Goal: Transaction & Acquisition: Purchase product/service

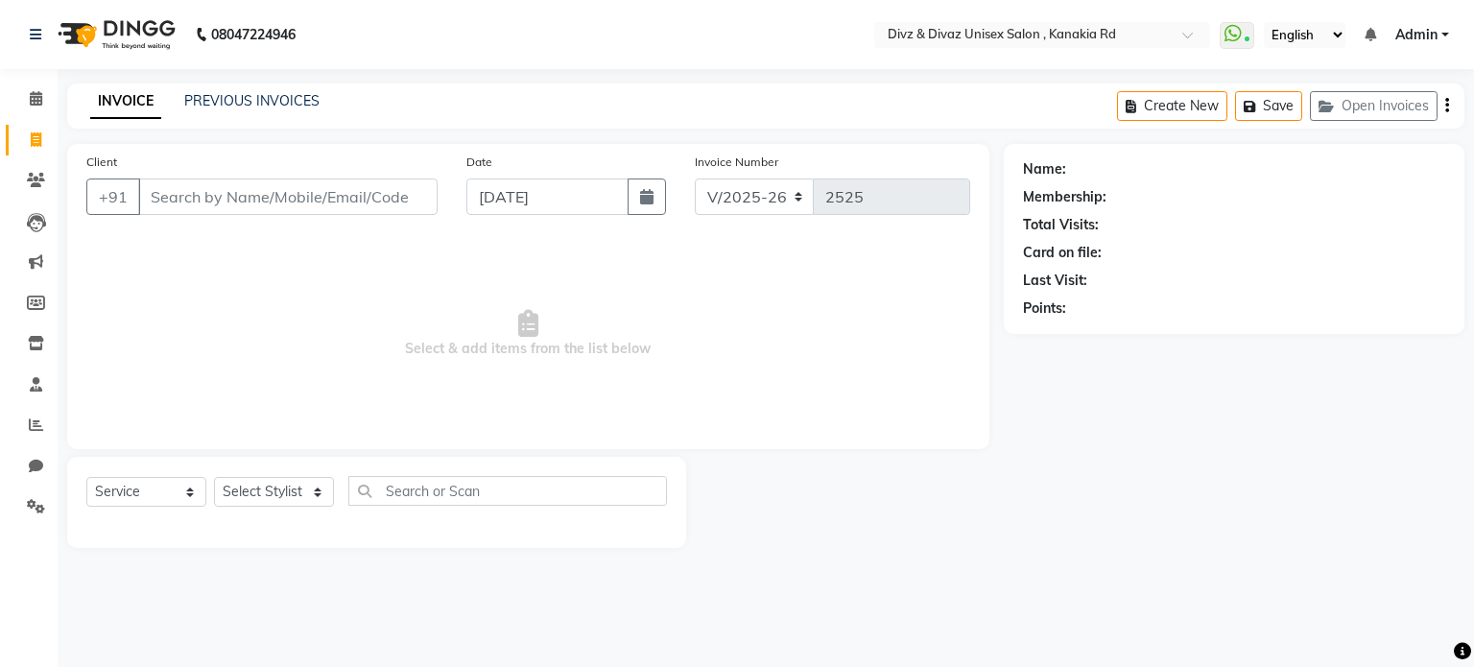
select select "7588"
select select "service"
click at [309, 184] on input "Client" at bounding box center [287, 196] width 299 height 36
type input "1"
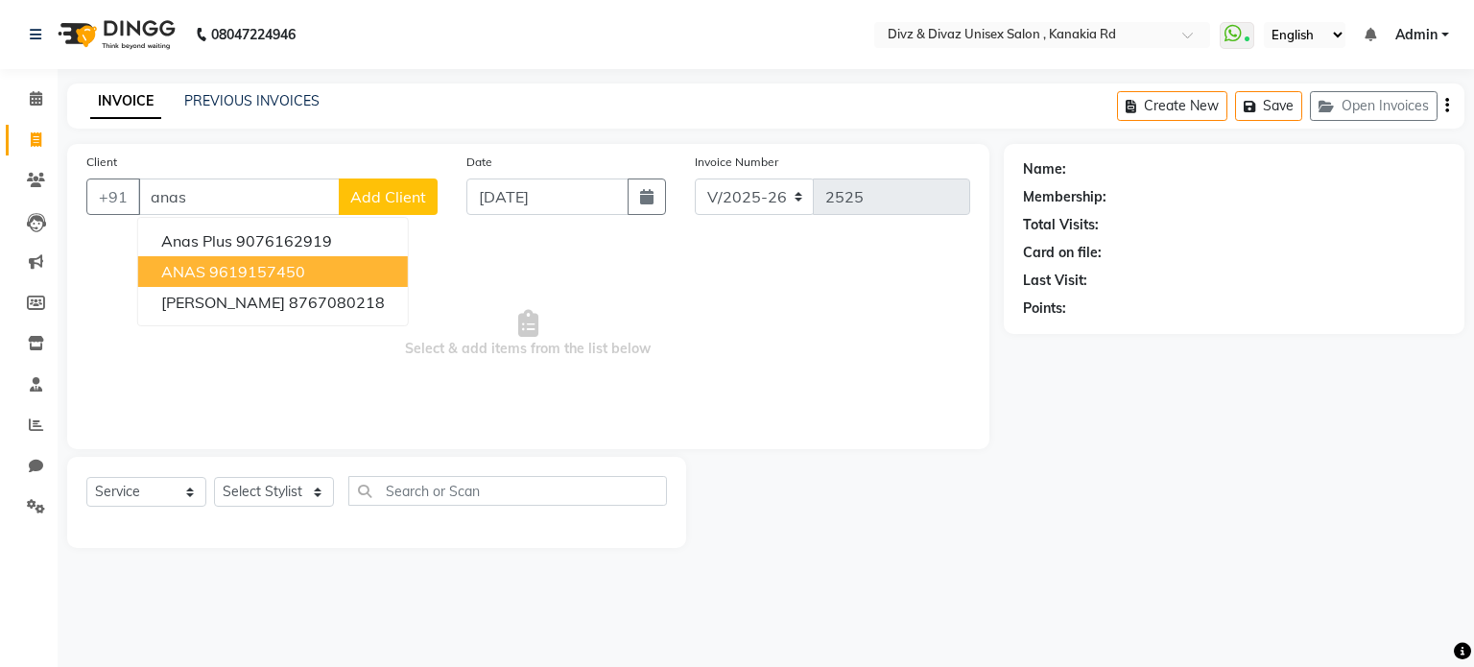
click at [311, 265] on button "ANAS 9619157450" at bounding box center [273, 271] width 270 height 31
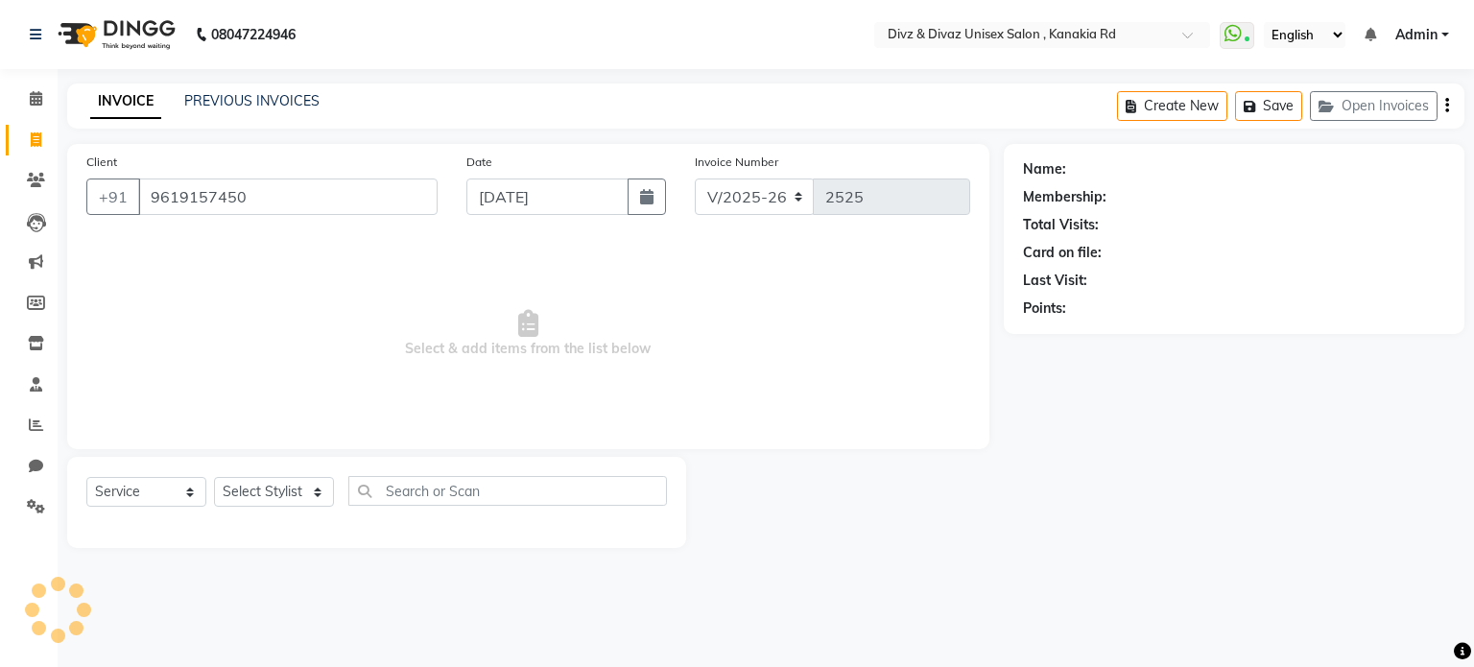
type input "9619157450"
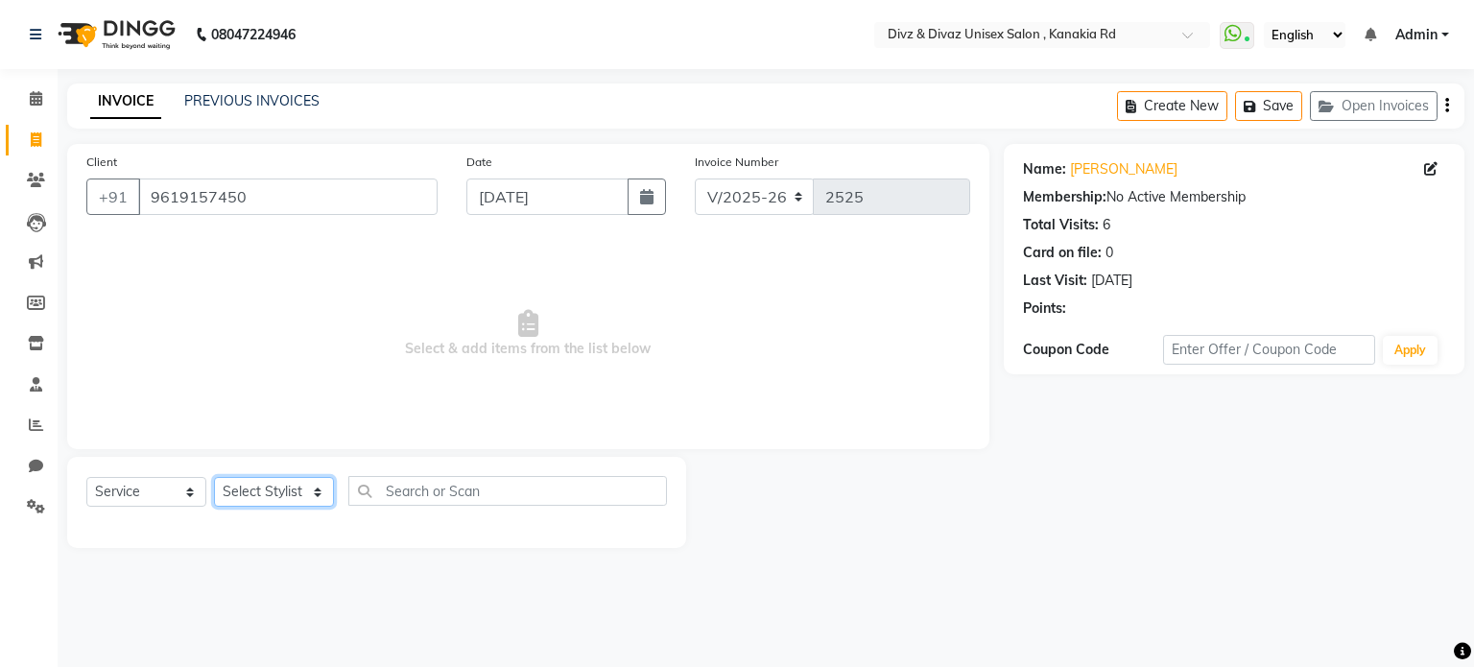
click at [297, 490] on select "Select Stylist [PERSON_NAME] Kailash Prem [PERSON_NAME]" at bounding box center [274, 492] width 120 height 30
select select "67195"
click at [214, 478] on select "Select Stylist [PERSON_NAME] Kailash Prem [PERSON_NAME]" at bounding box center [274, 492] width 120 height 30
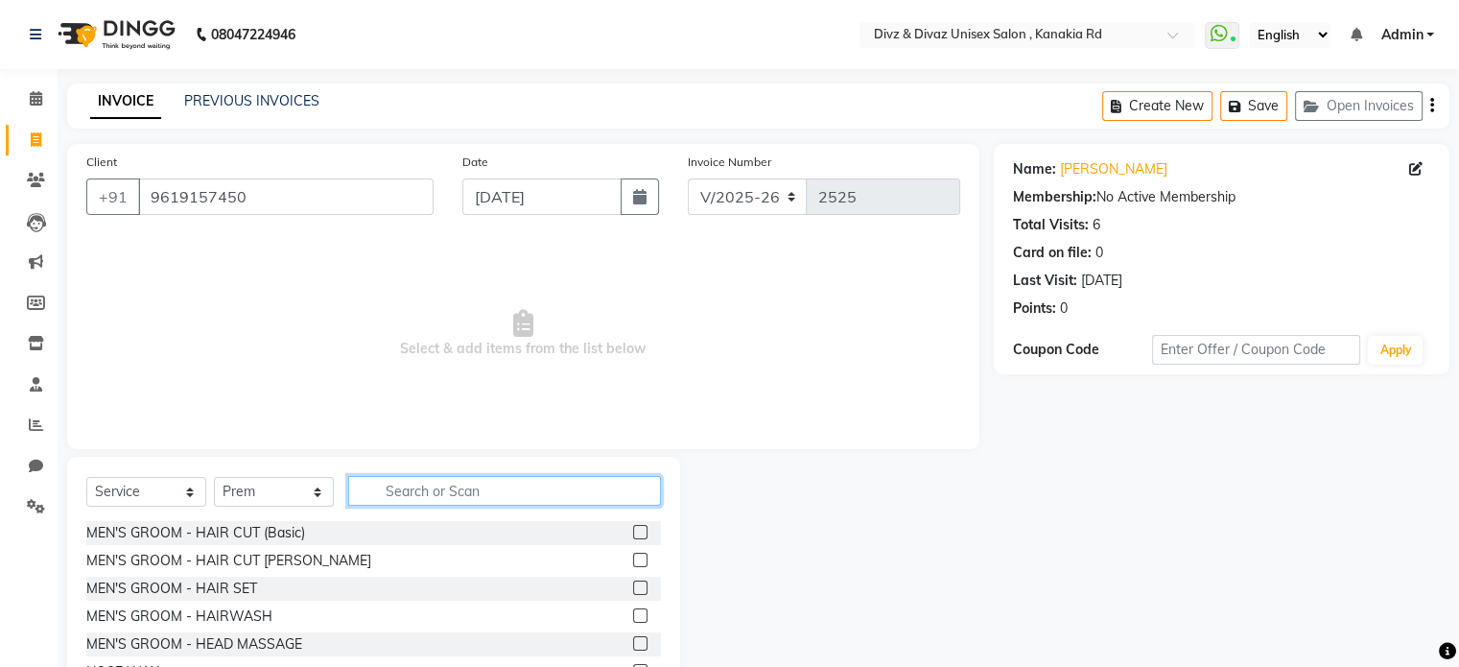
click at [608, 486] on input "text" at bounding box center [504, 491] width 313 height 30
type input "[PERSON_NAME]"
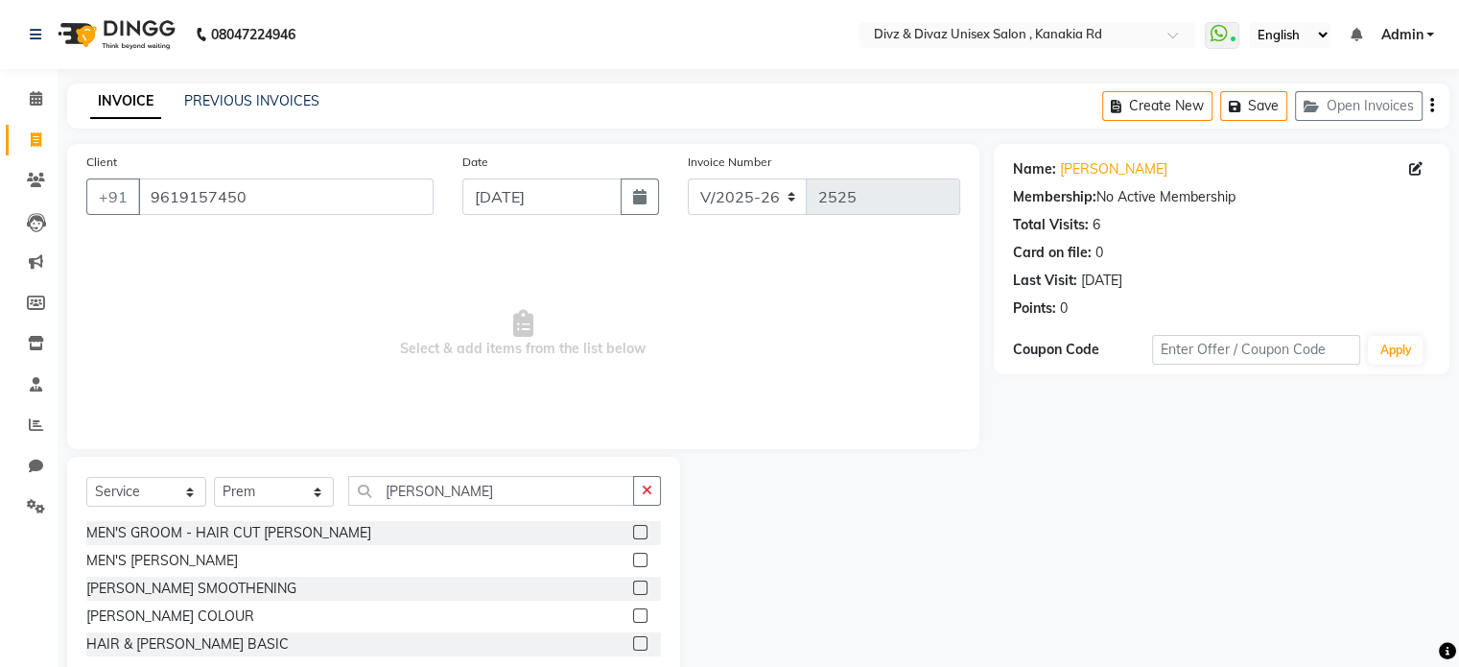
click at [639, 556] on label at bounding box center [640, 560] width 14 height 14
click at [639, 556] on input "checkbox" at bounding box center [639, 561] width 12 height 12
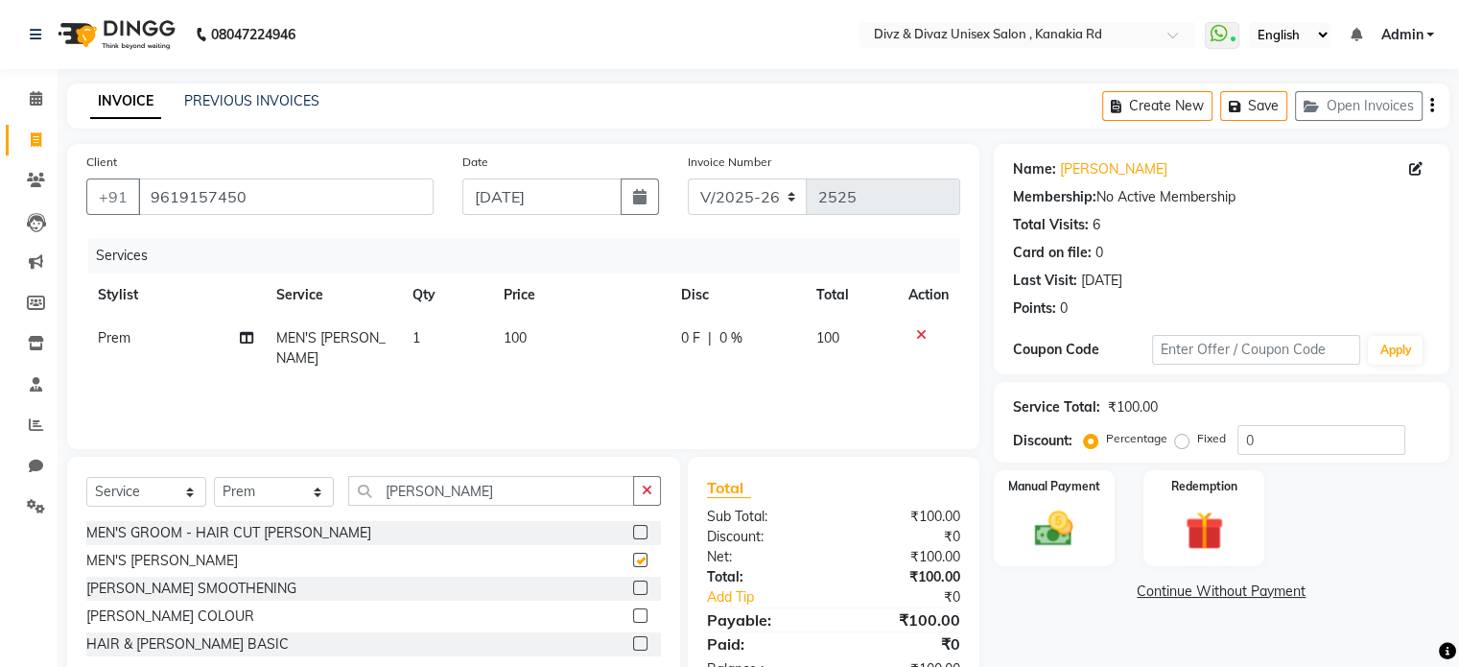
checkbox input "false"
click at [516, 339] on span "100" at bounding box center [515, 337] width 23 height 17
select select "67195"
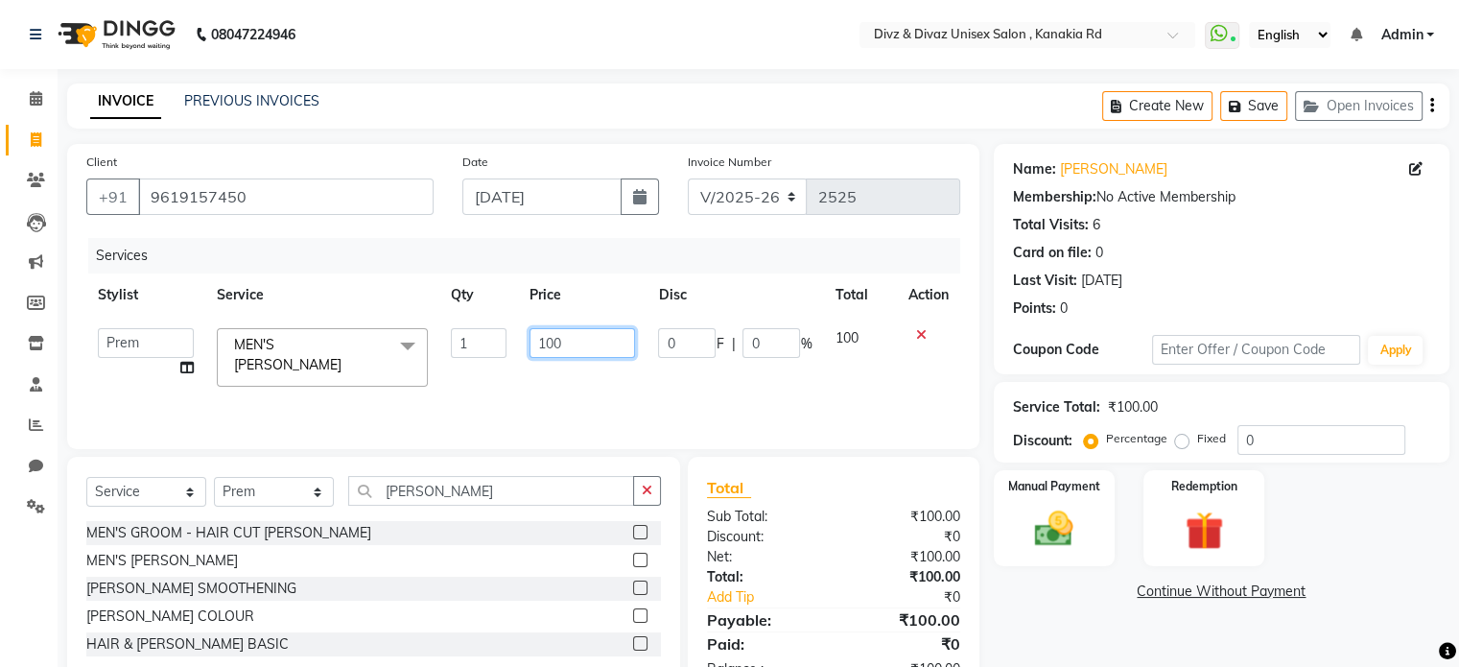
click at [591, 338] on input "100" at bounding box center [583, 343] width 106 height 30
type input "1"
type input "70"
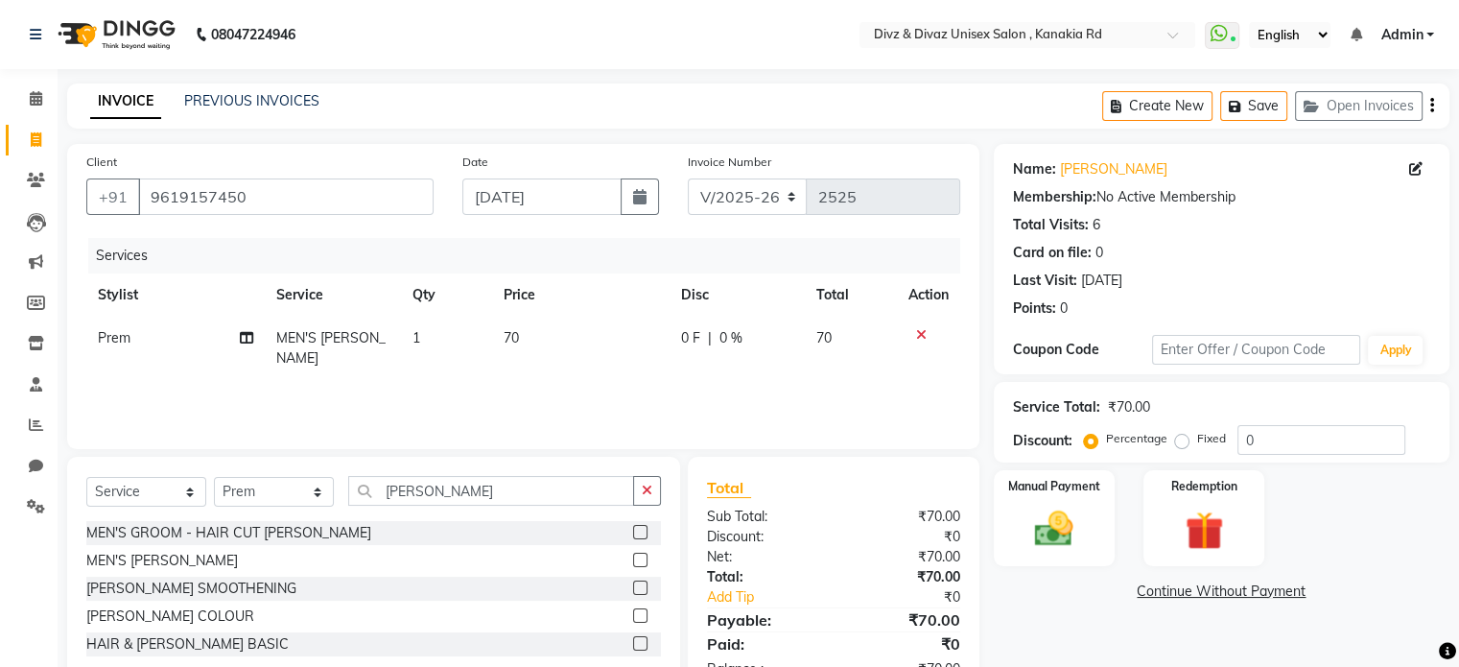
click at [855, 320] on td "70" at bounding box center [851, 348] width 92 height 63
select select "67195"
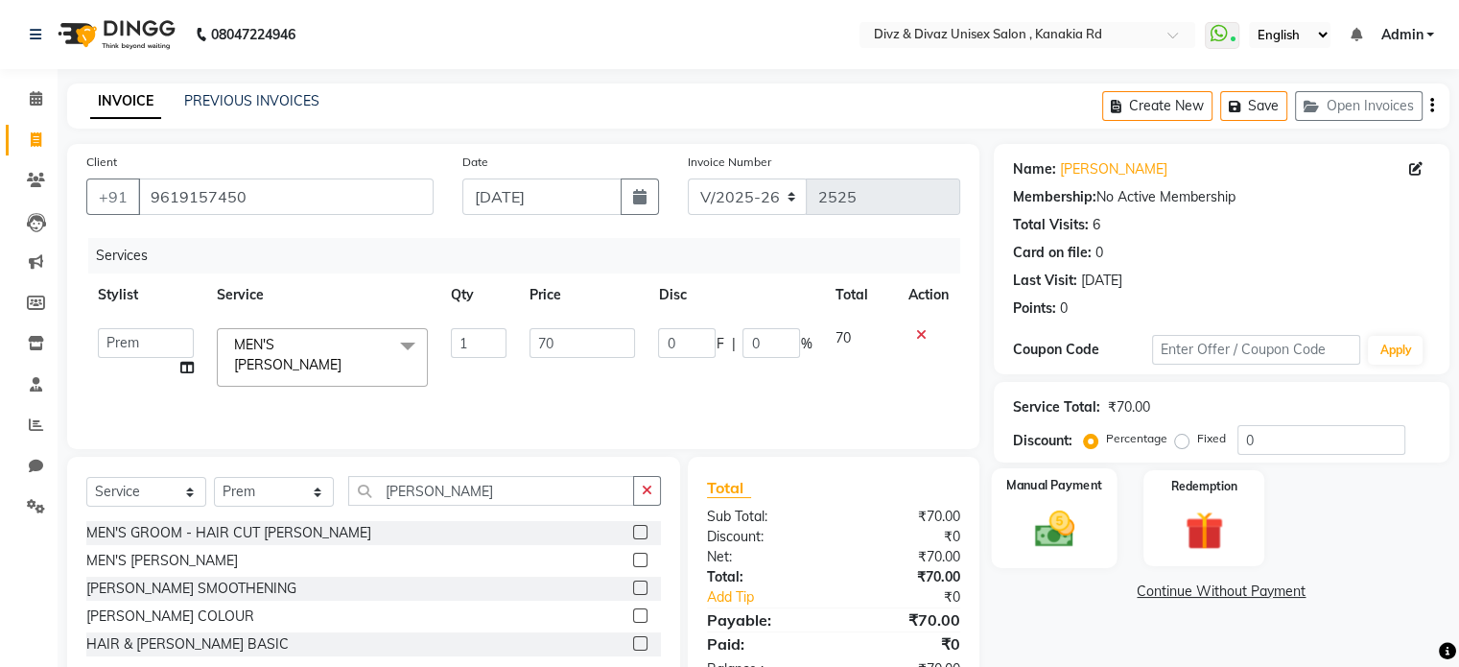
click at [1056, 523] on img at bounding box center [1054, 530] width 64 height 46
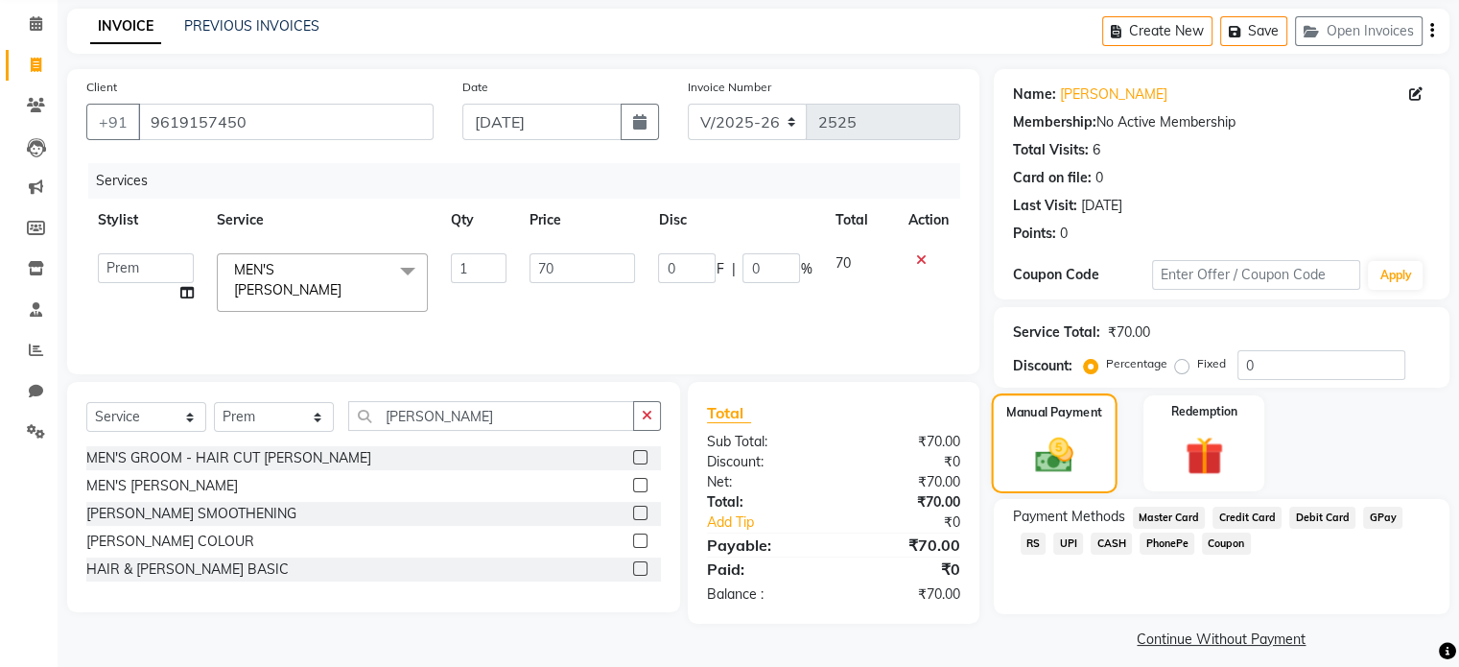
scroll to position [77, 0]
click at [1054, 537] on span "UPI" at bounding box center [1069, 542] width 30 height 22
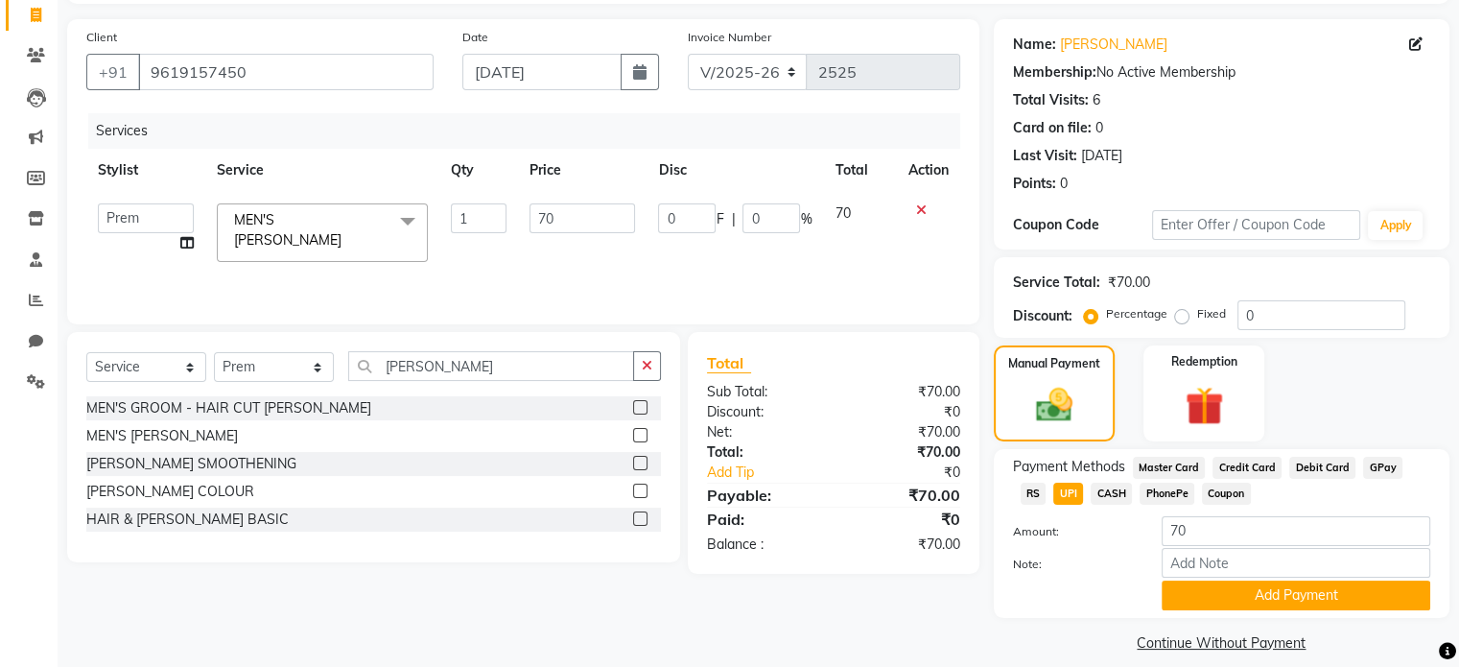
scroll to position [146, 0]
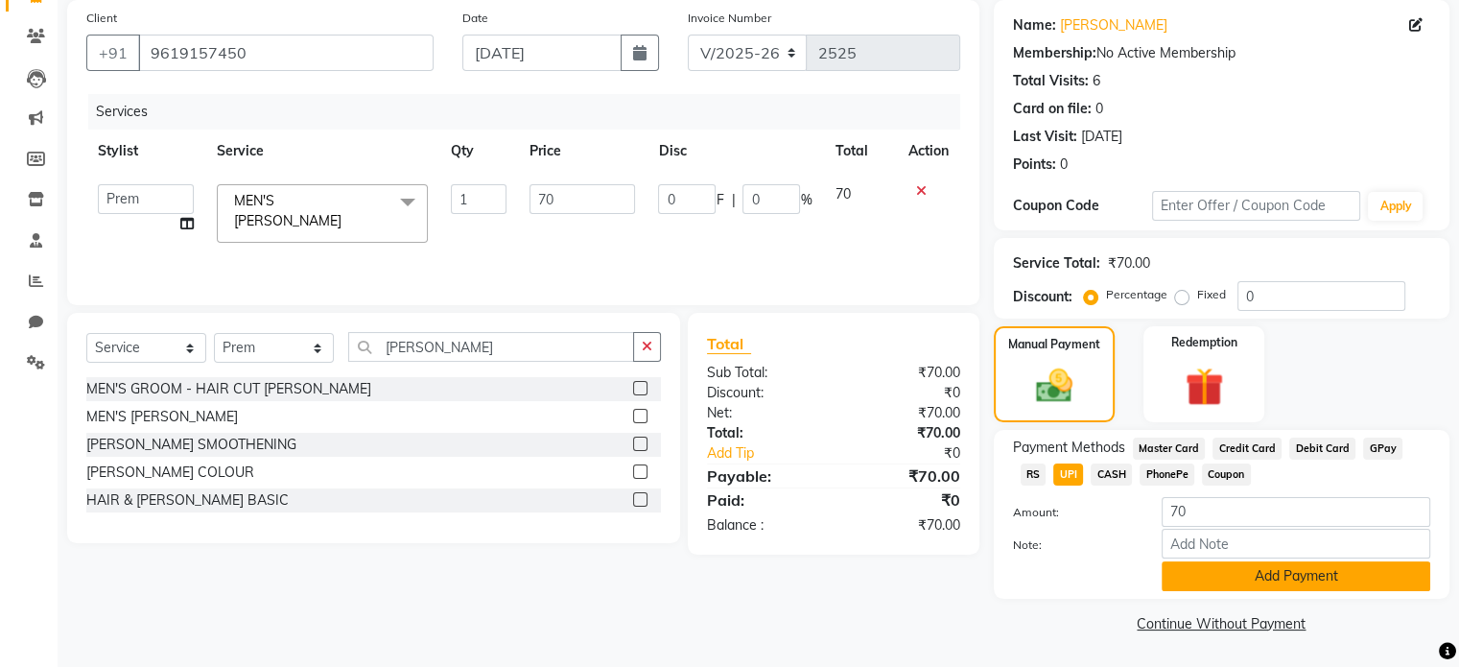
click at [1233, 582] on button "Add Payment" at bounding box center [1296, 576] width 269 height 30
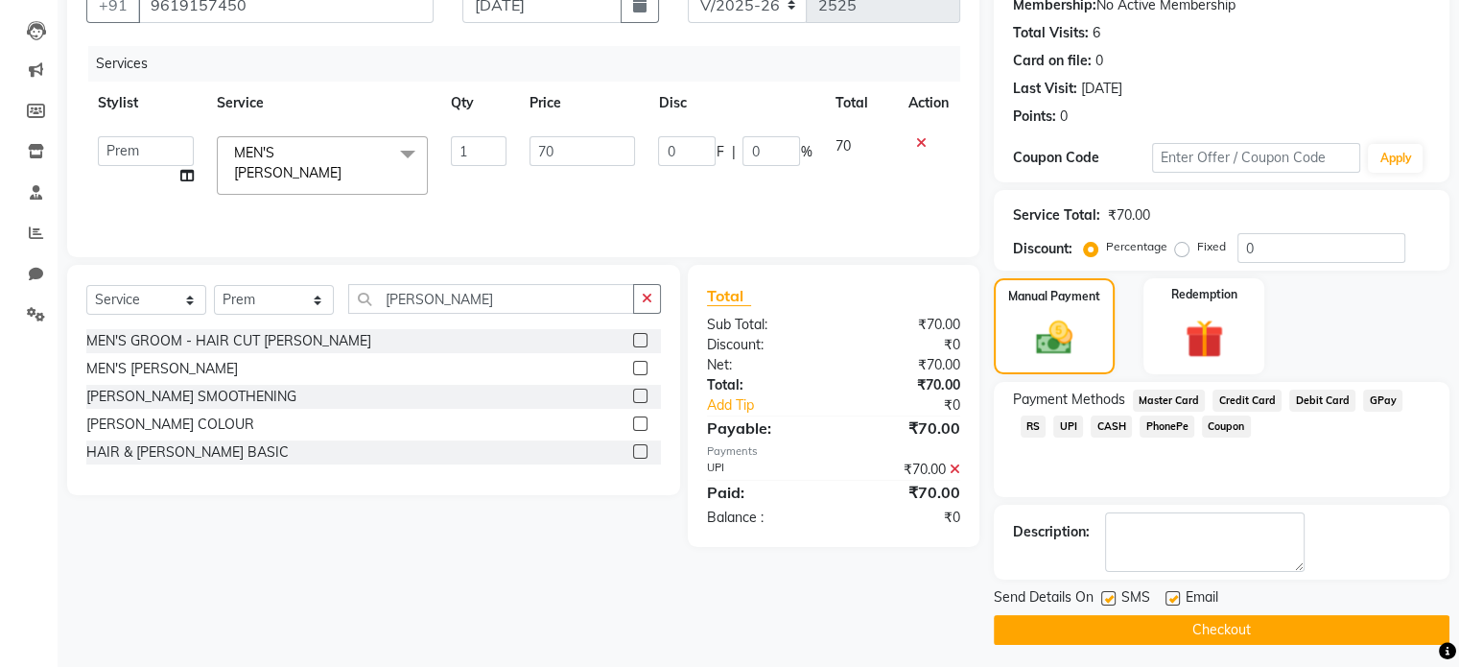
scroll to position [197, 0]
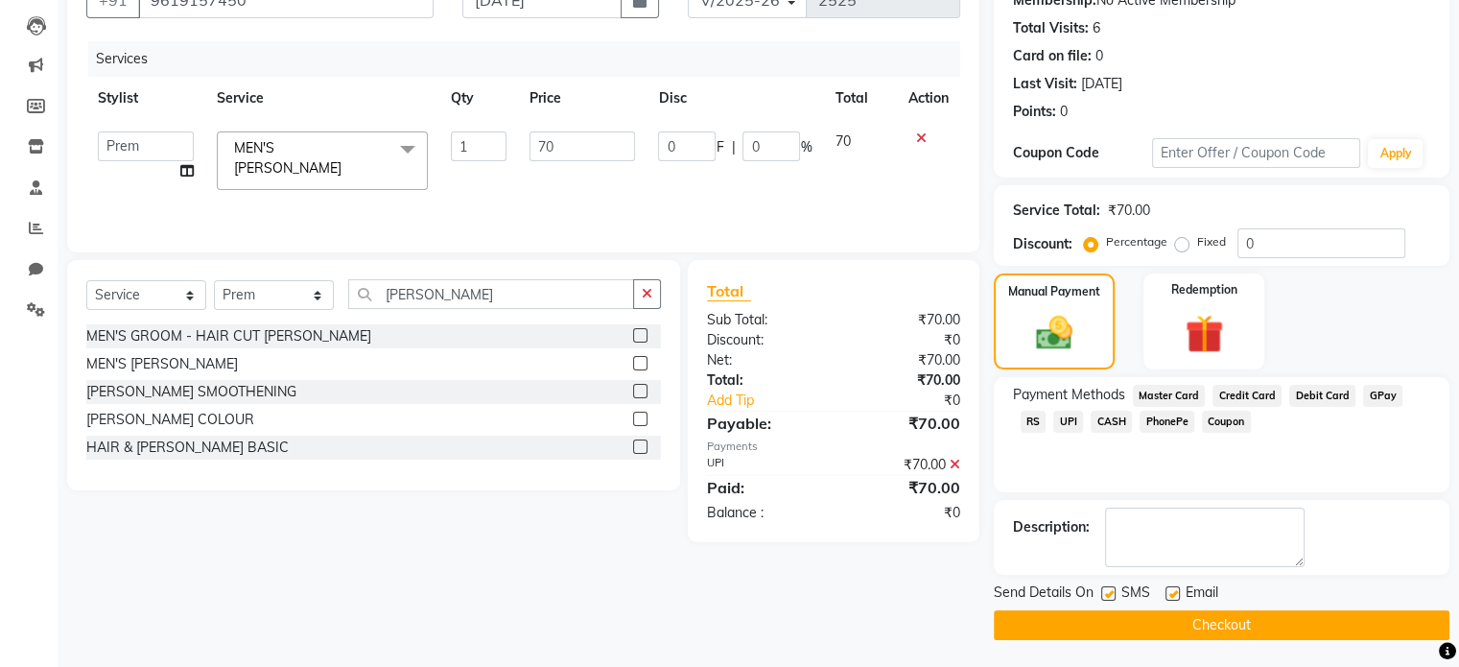
click at [1205, 628] on button "Checkout" at bounding box center [1222, 625] width 456 height 30
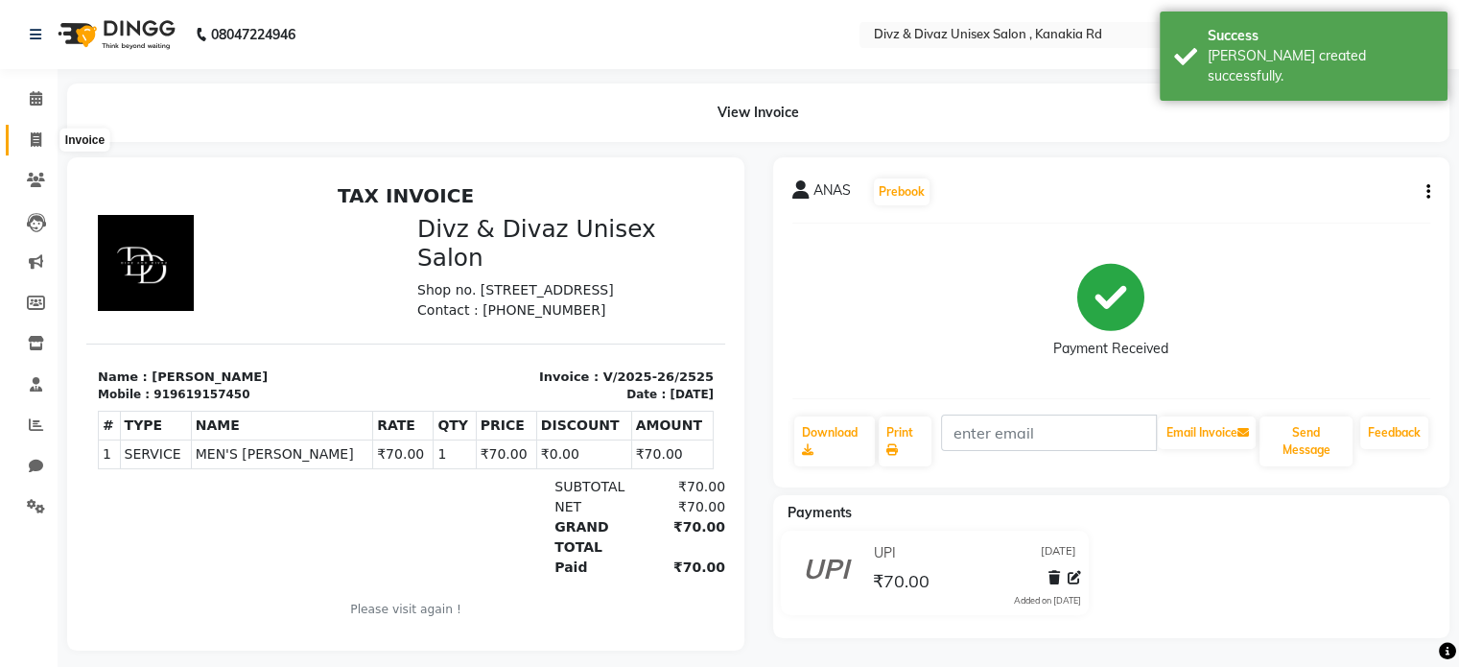
click at [27, 137] on span at bounding box center [36, 141] width 34 height 22
select select "service"
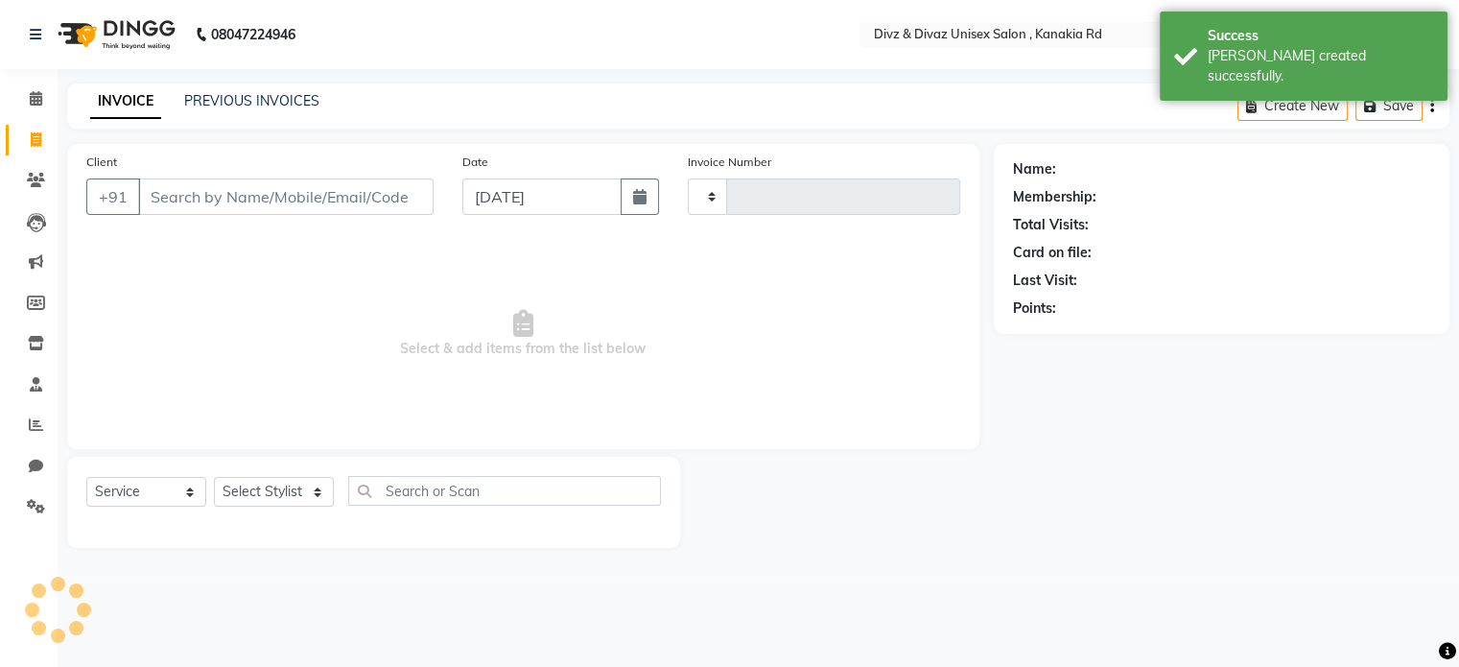
type input "1"
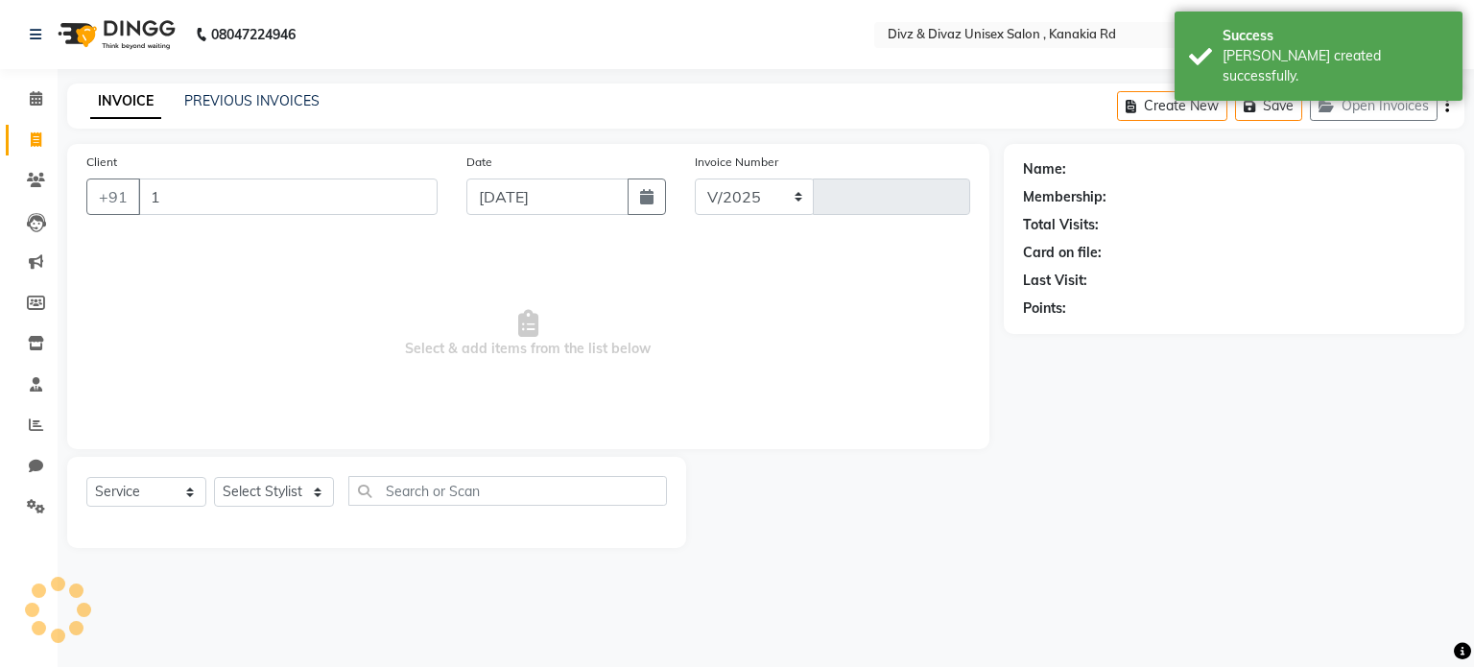
select select "7588"
type input "2526"
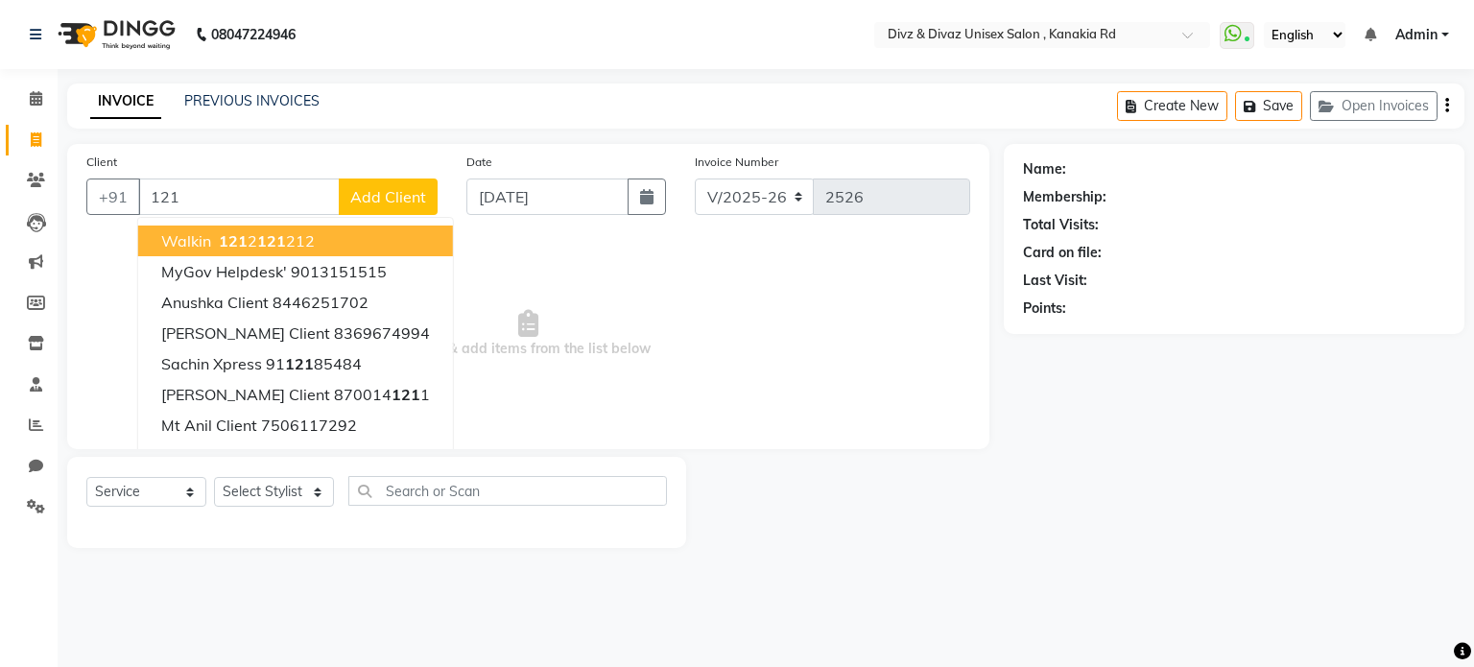
click at [285, 241] on ngb-highlight "121 2 121 212" at bounding box center [265, 240] width 100 height 19
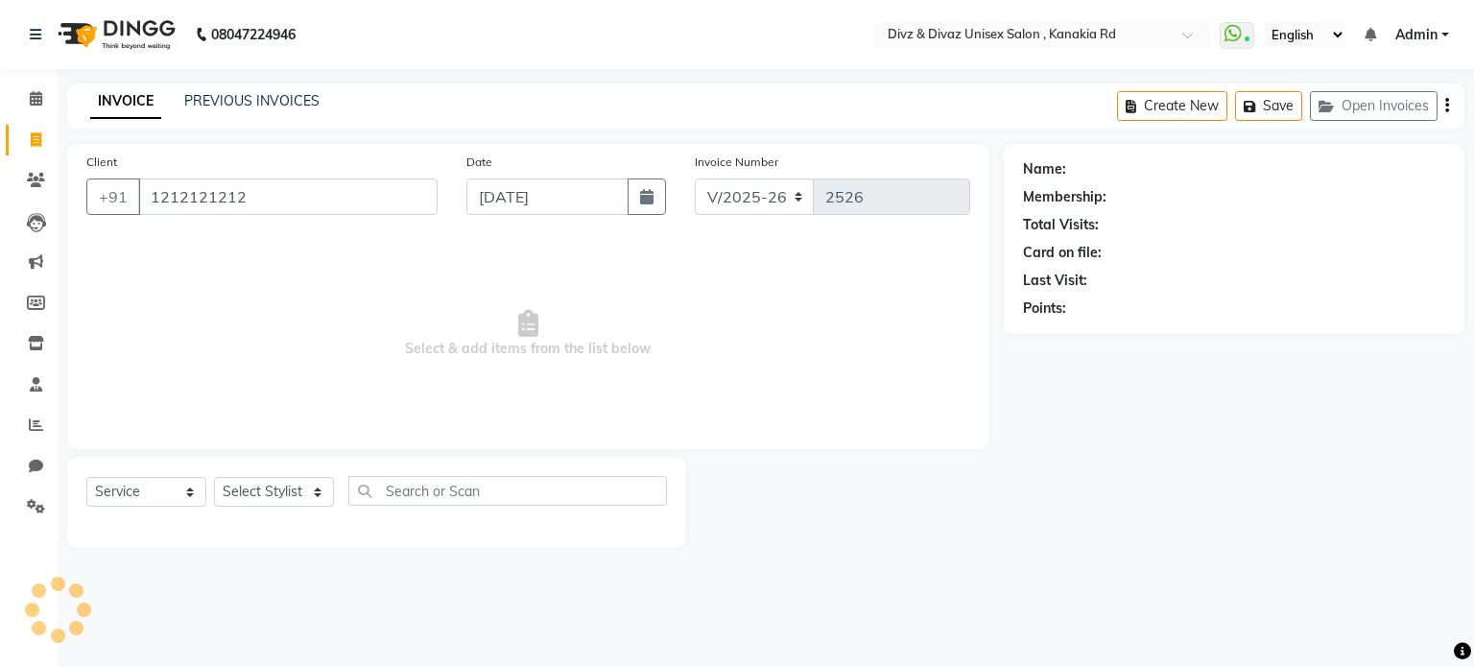
type input "1212121212"
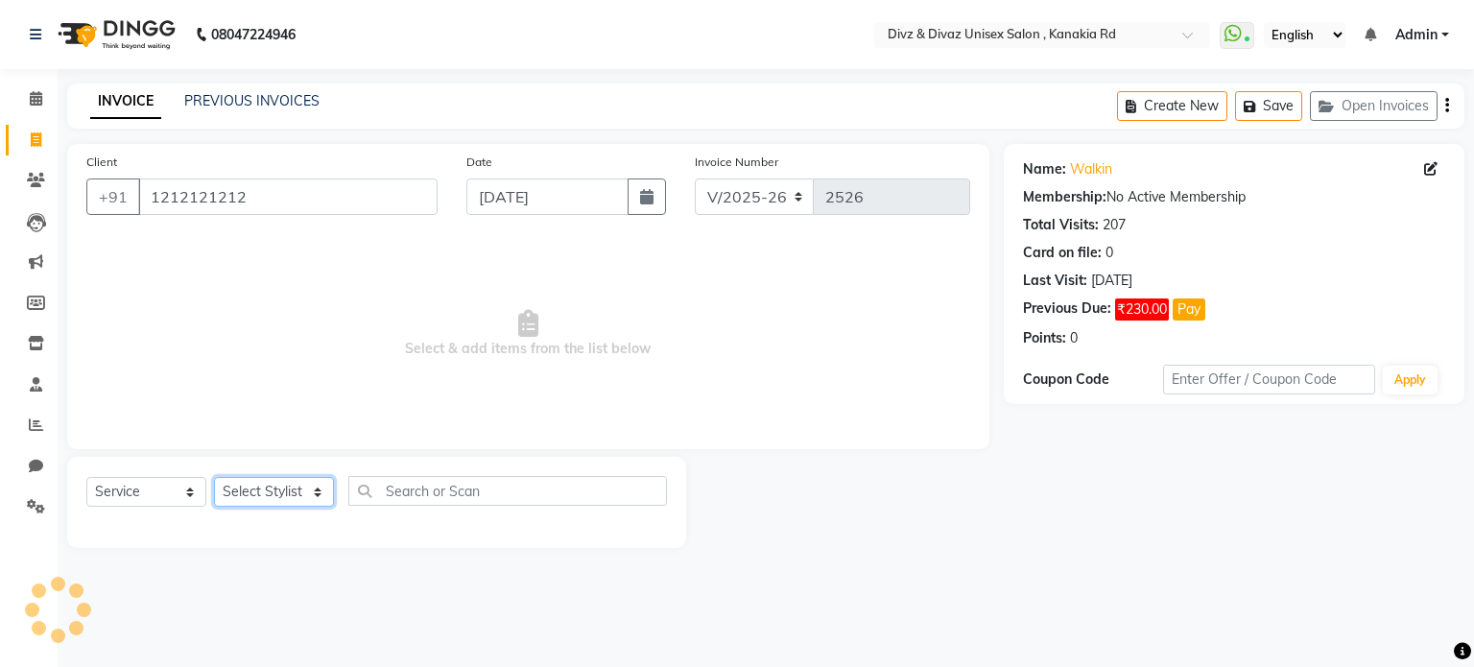
click at [311, 483] on select "Select Stylist [PERSON_NAME] Kailash Prem [PERSON_NAME]" at bounding box center [274, 492] width 120 height 30
select select "67195"
click at [214, 478] on select "Select Stylist [PERSON_NAME] Kailash Prem [PERSON_NAME]" at bounding box center [274, 492] width 120 height 30
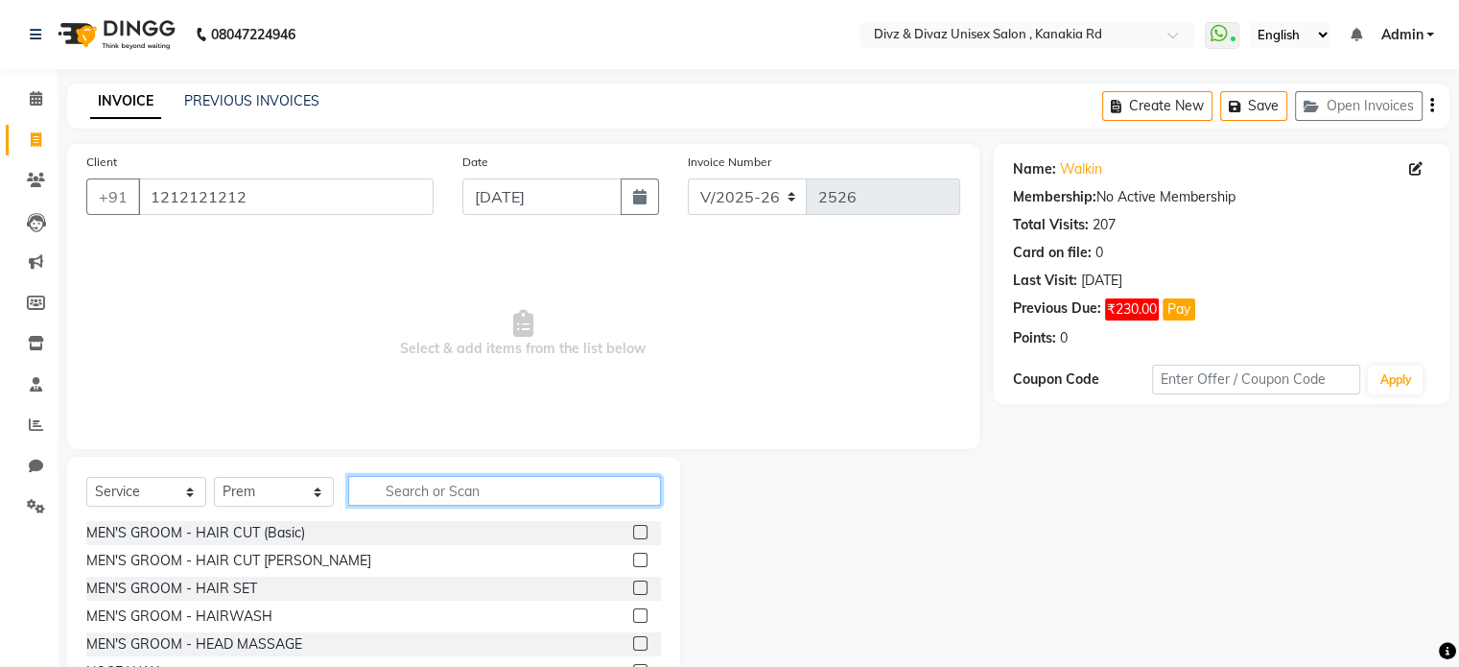
click at [462, 494] on input "text" at bounding box center [504, 491] width 313 height 30
type input "[PERSON_NAME]"
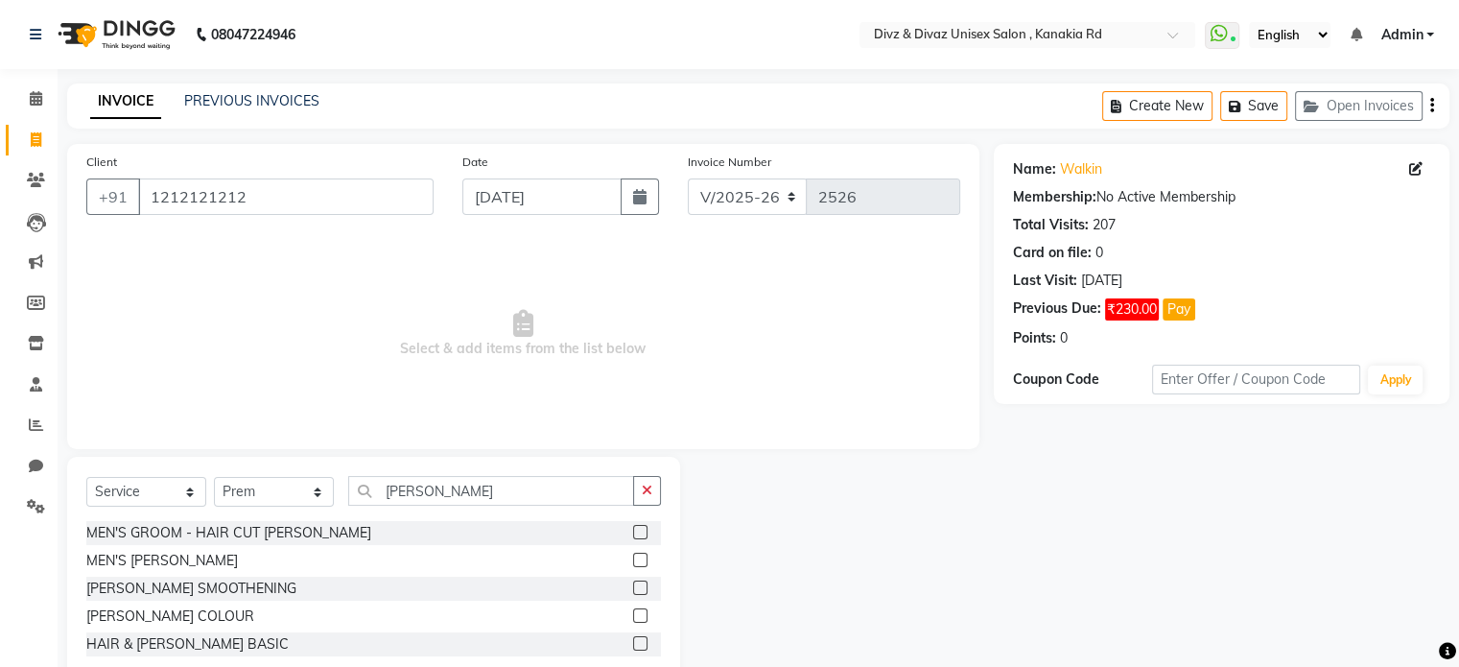
click at [641, 559] on label at bounding box center [640, 560] width 14 height 14
click at [641, 559] on input "checkbox" at bounding box center [639, 561] width 12 height 12
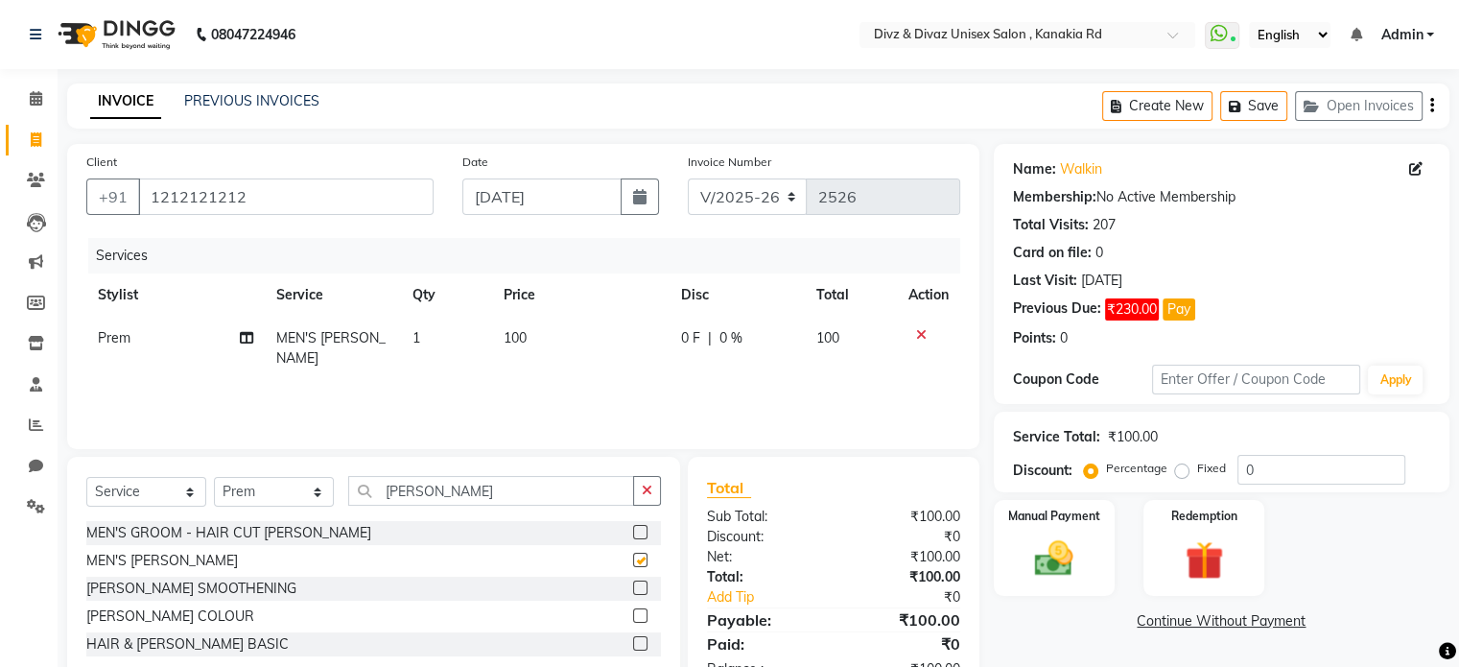
checkbox input "false"
click at [1032, 529] on div "Manual Payment" at bounding box center [1054, 547] width 126 height 99
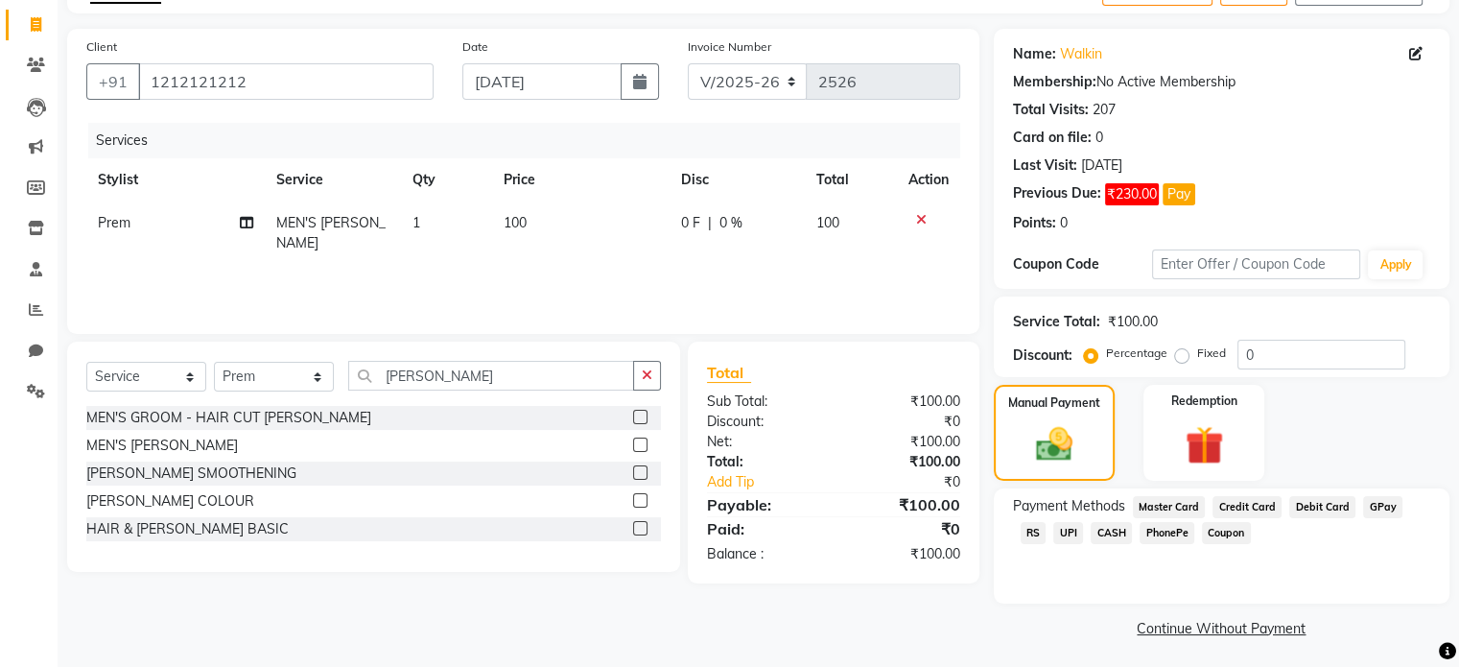
click at [1054, 532] on span "UPI" at bounding box center [1069, 533] width 30 height 22
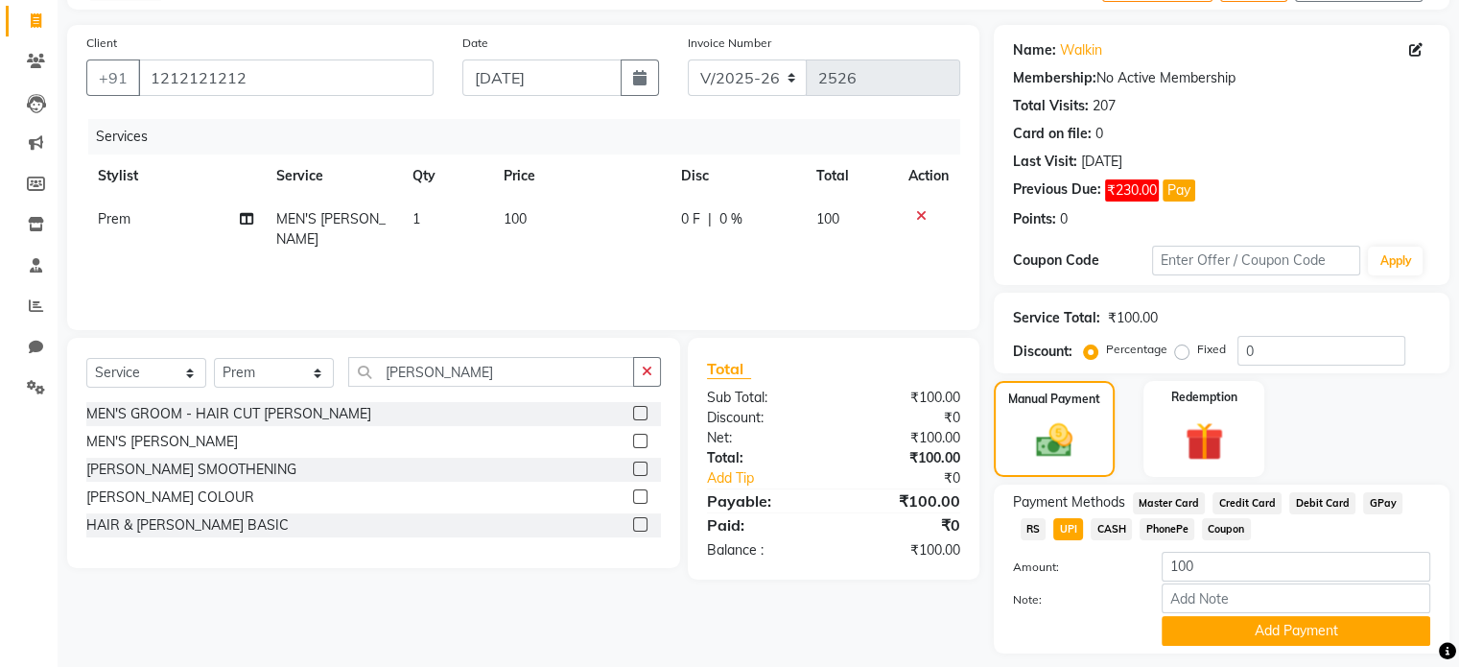
scroll to position [157, 0]
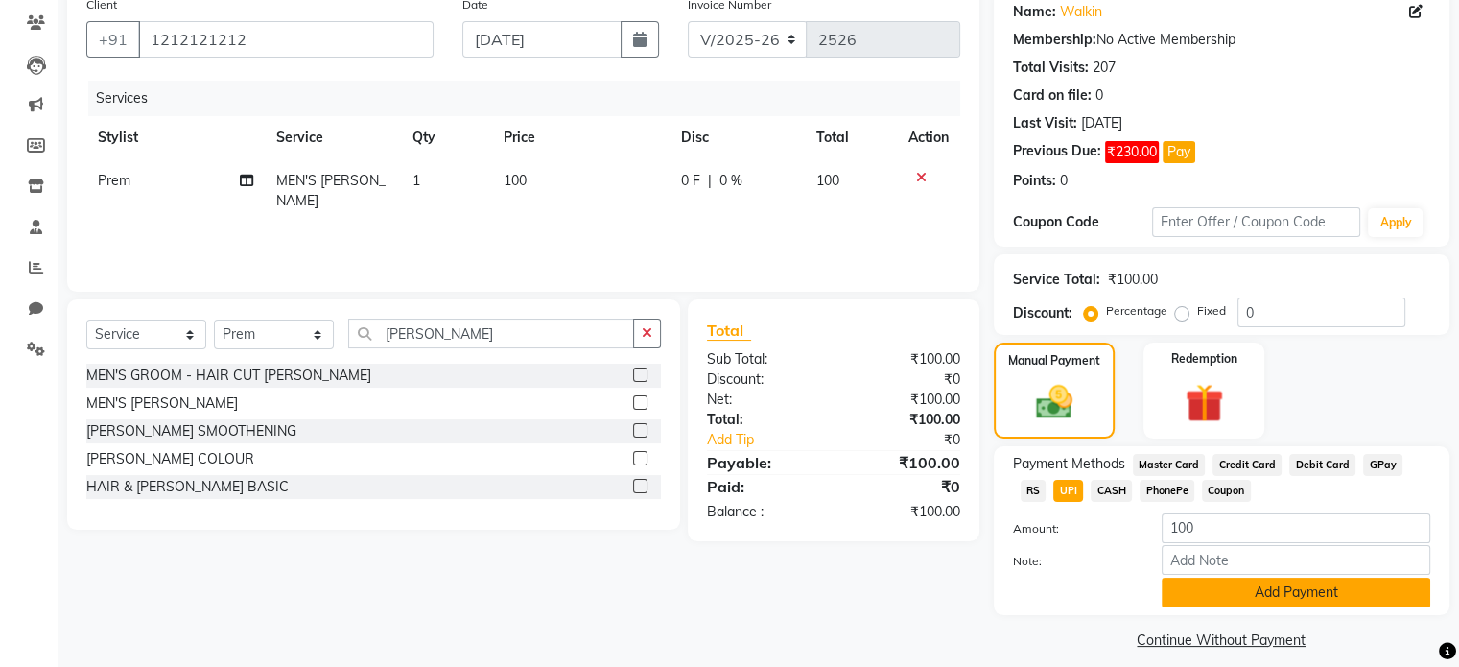
click at [1193, 590] on button "Add Payment" at bounding box center [1296, 593] width 269 height 30
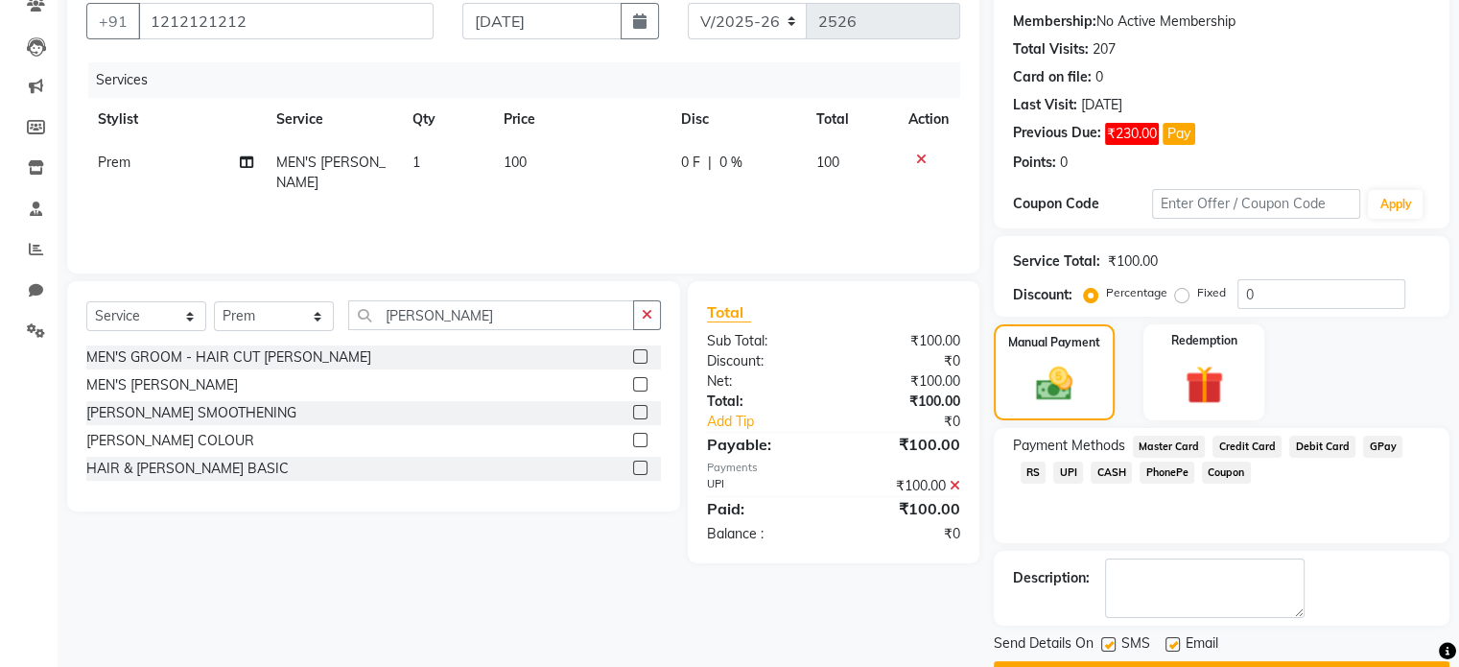
scroll to position [214, 0]
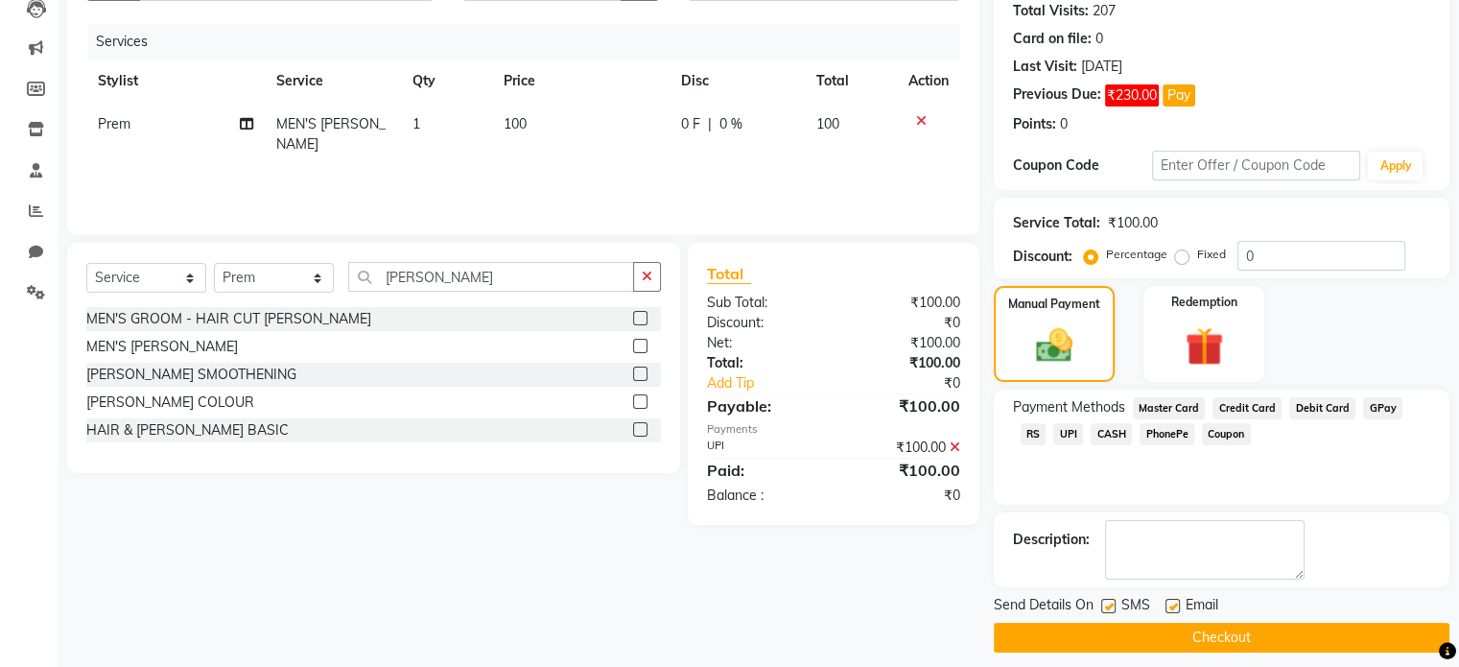
click at [1173, 639] on button "Checkout" at bounding box center [1222, 638] width 456 height 30
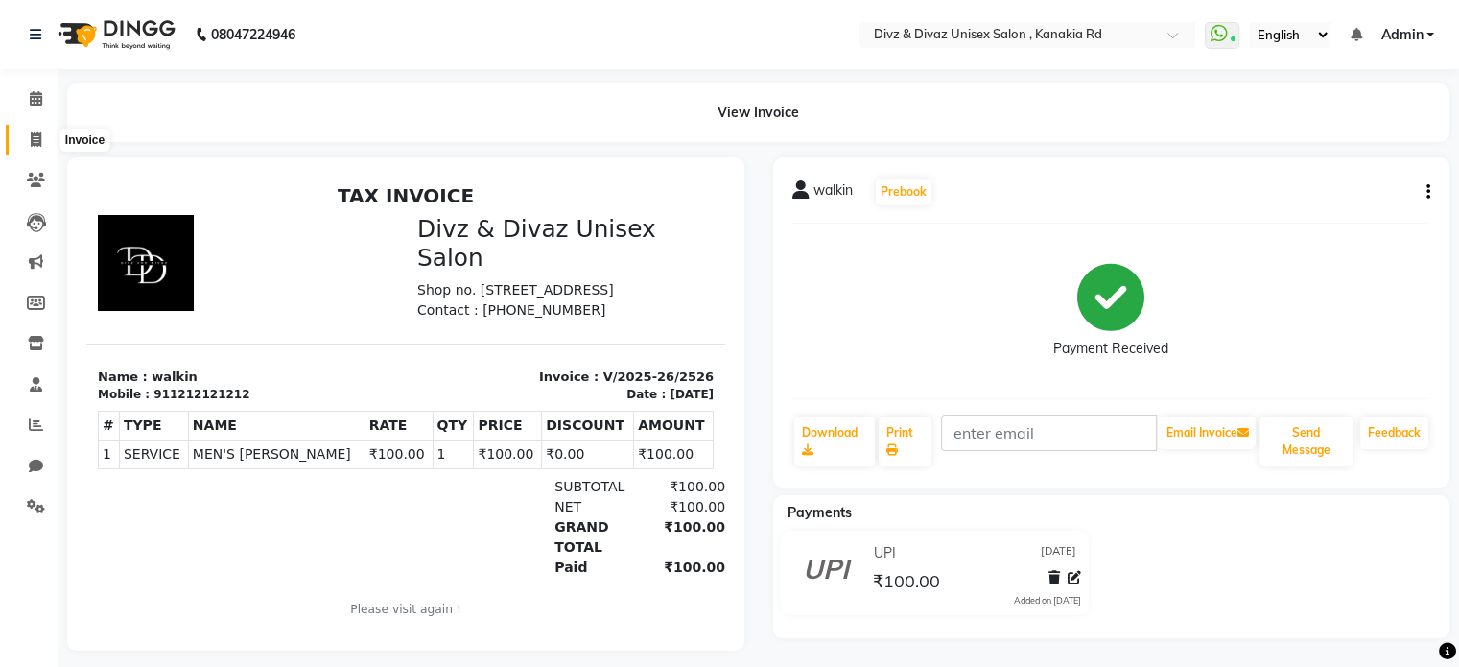
click at [38, 137] on icon at bounding box center [36, 139] width 11 height 14
select select "service"
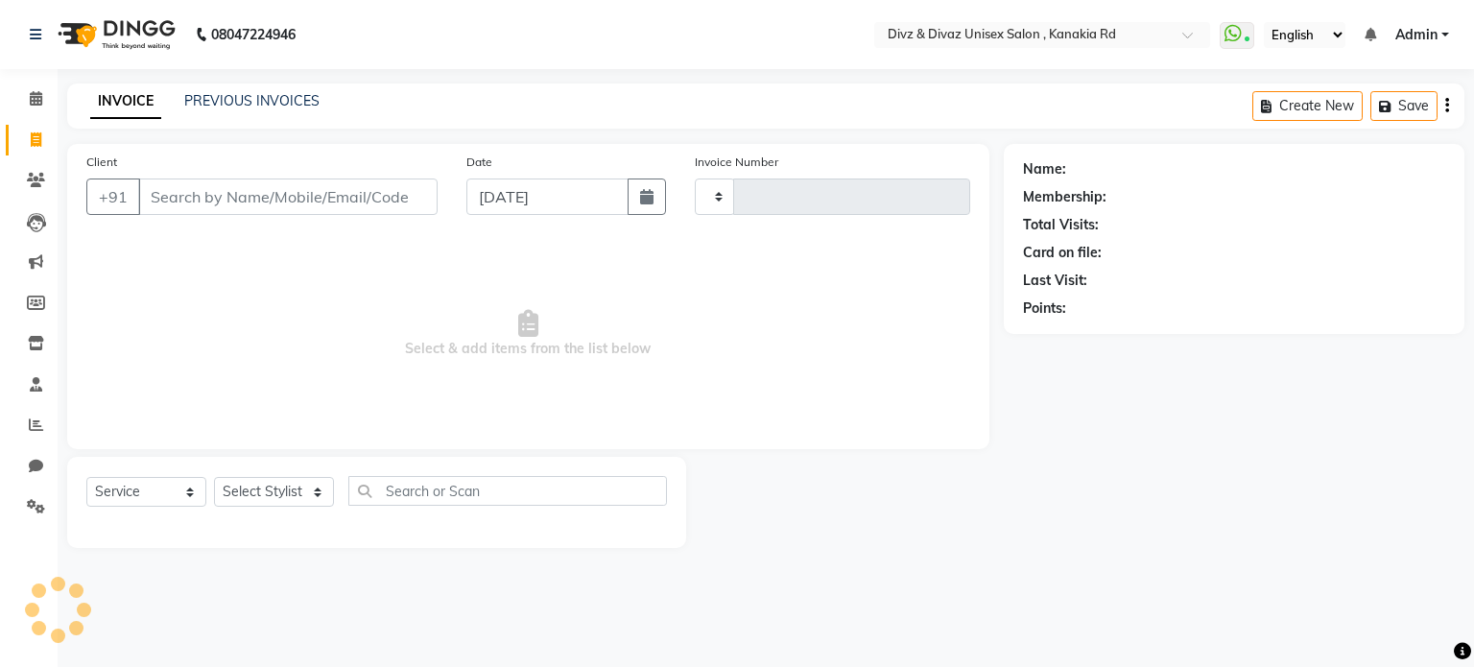
type input "2527"
select select "7588"
click at [210, 201] on input "Client" at bounding box center [287, 196] width 299 height 36
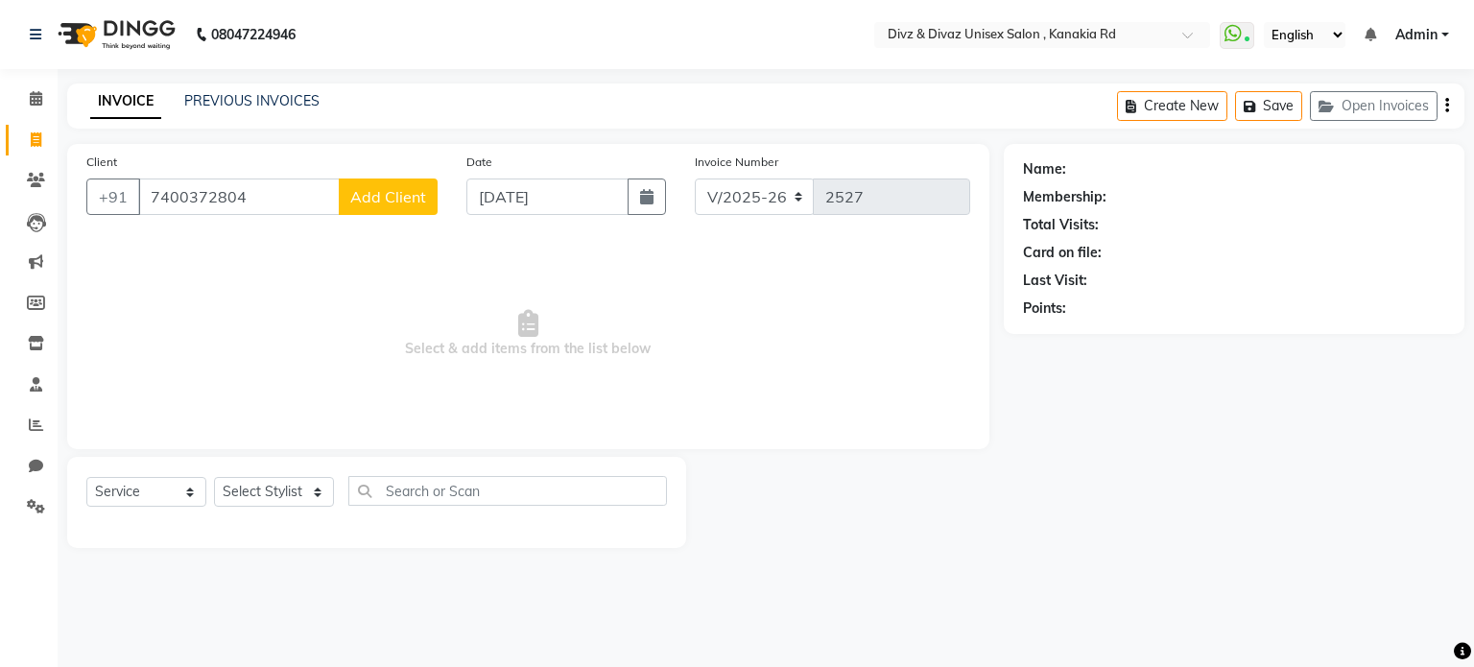
type input "7400372804"
click at [367, 198] on span "Add Client" at bounding box center [388, 196] width 76 height 19
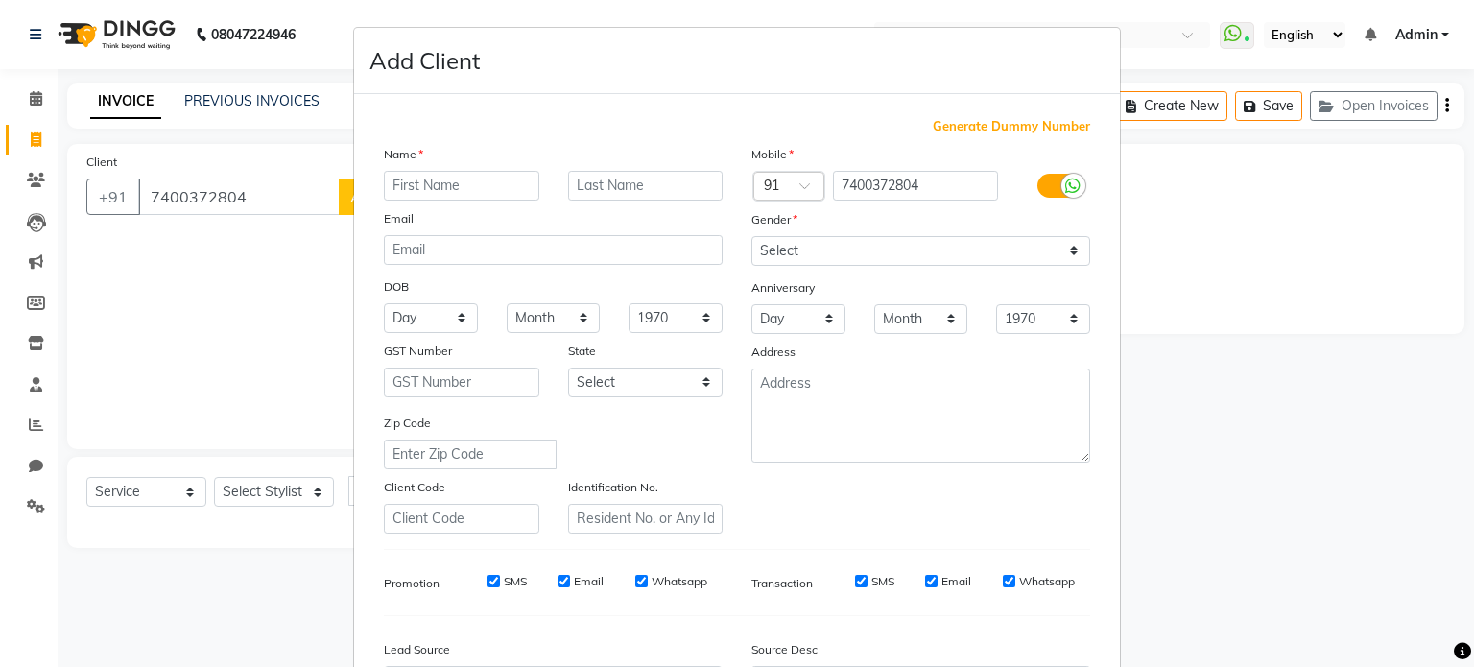
click at [434, 189] on input "text" at bounding box center [461, 186] width 155 height 30
type input "sunny"
click at [875, 244] on select "Select [DEMOGRAPHIC_DATA] [DEMOGRAPHIC_DATA] Other Prefer Not To Say" at bounding box center [920, 251] width 339 height 30
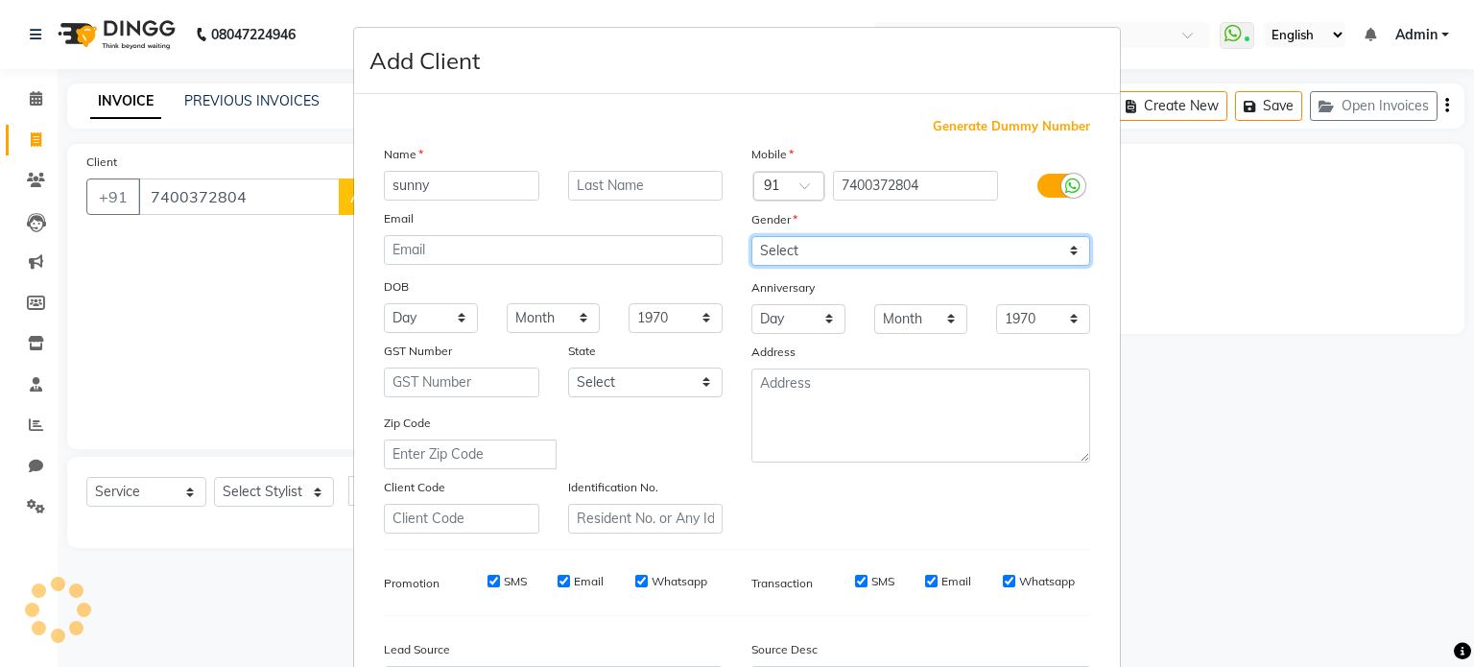
select select "[DEMOGRAPHIC_DATA]"
click at [751, 237] on select "Select [DEMOGRAPHIC_DATA] [DEMOGRAPHIC_DATA] Other Prefer Not To Say" at bounding box center [920, 251] width 339 height 30
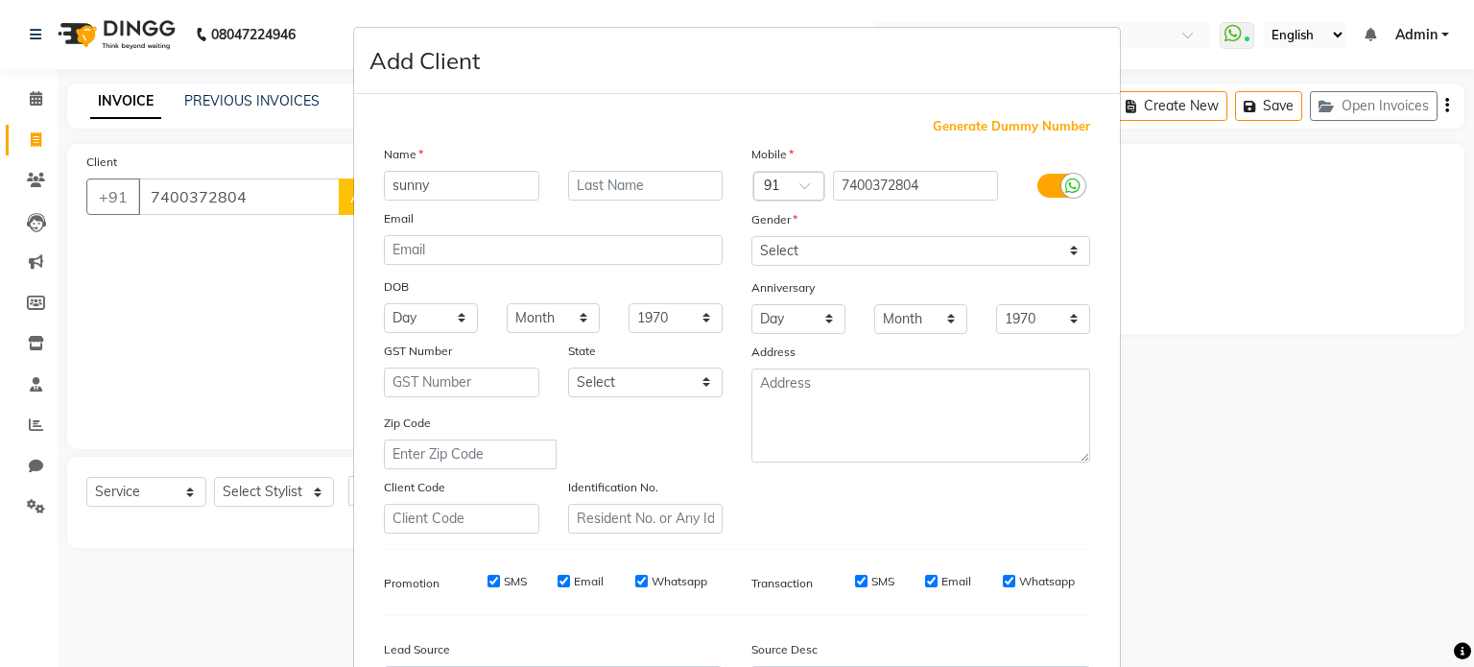
click at [741, 316] on div "Day 01 02 03 04 05 06 07 08 09 10 11 12 13 14 15 16 17 18 19 20 21 22 23 24 25 …" at bounding box center [798, 319] width 123 height 30
click at [722, 490] on div "Identification No." at bounding box center [646, 505] width 184 height 57
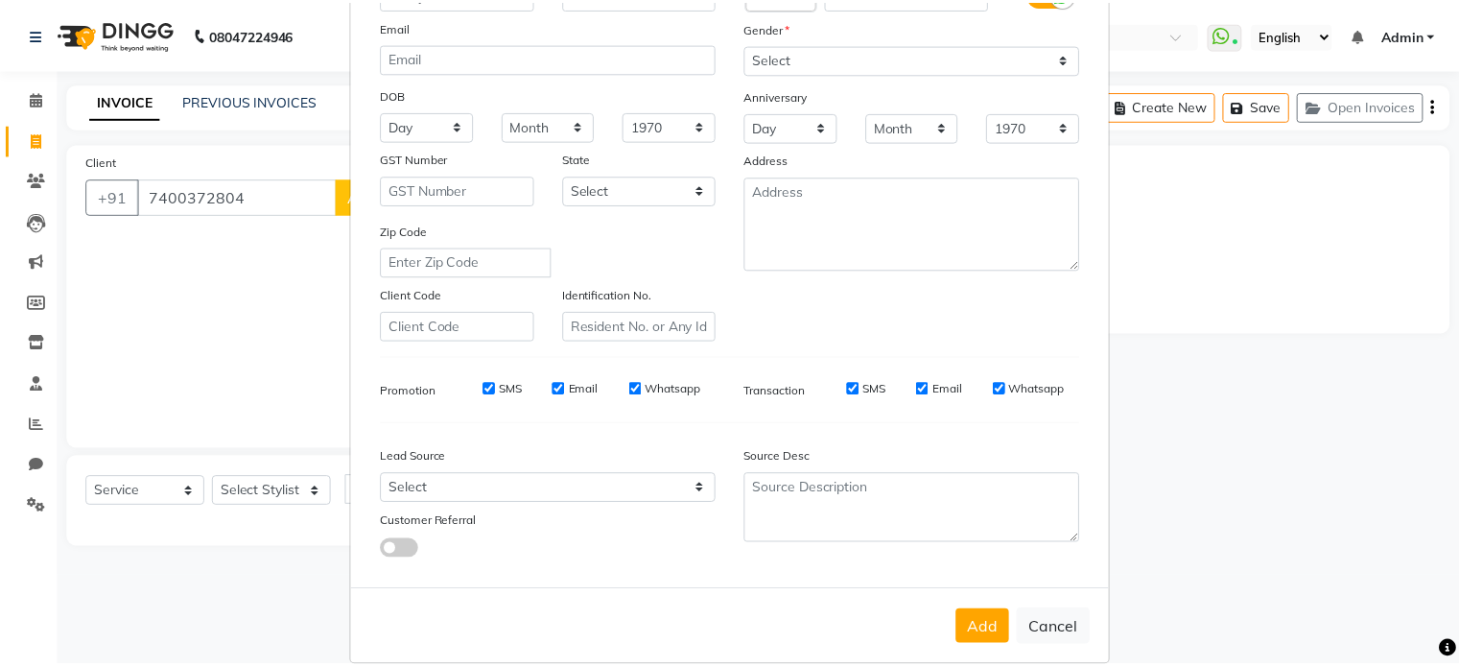
scroll to position [227, 0]
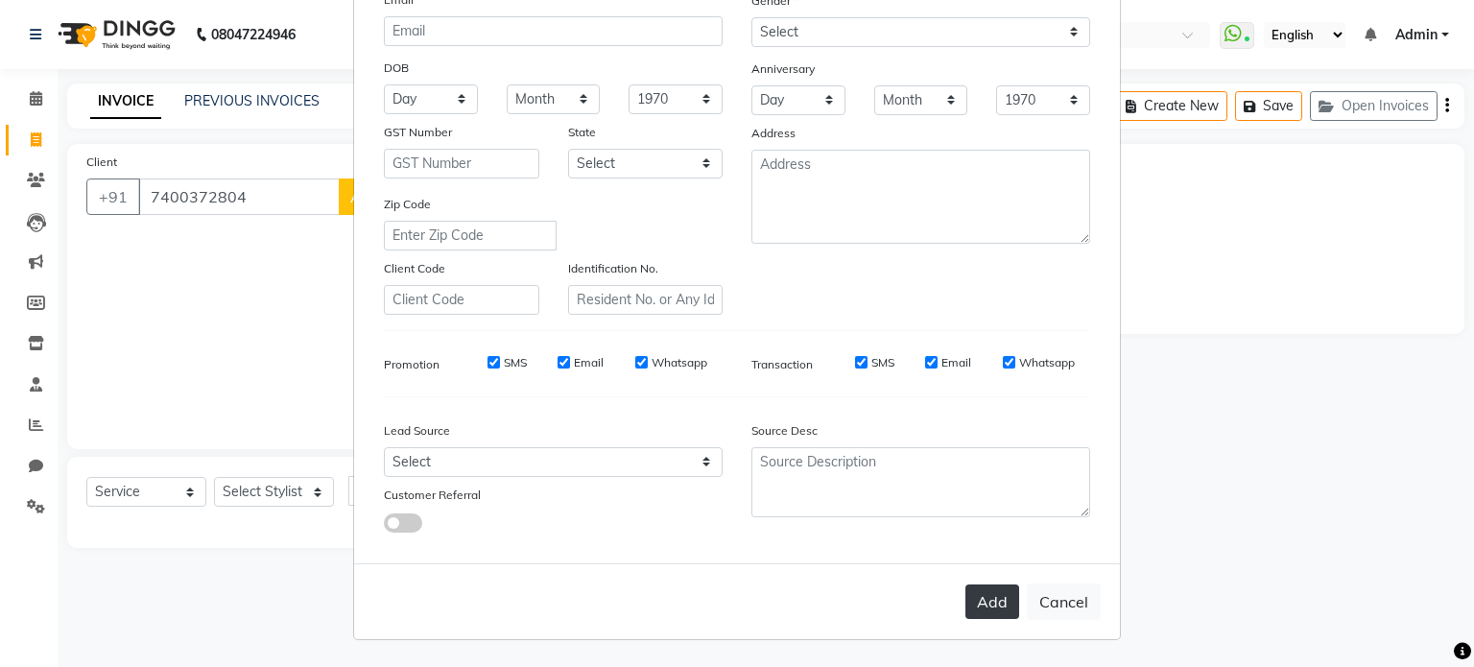
click at [972, 610] on button "Add" at bounding box center [992, 601] width 54 height 35
select select
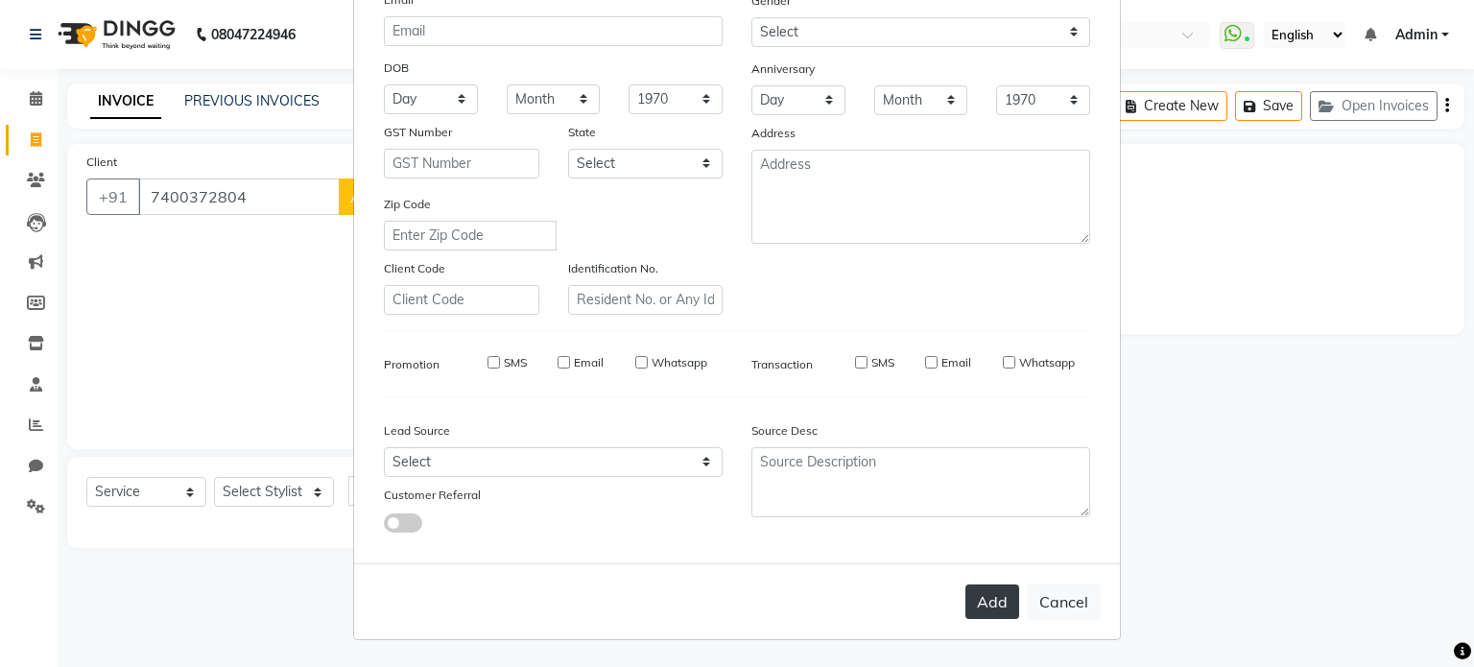
select select
checkbox input "false"
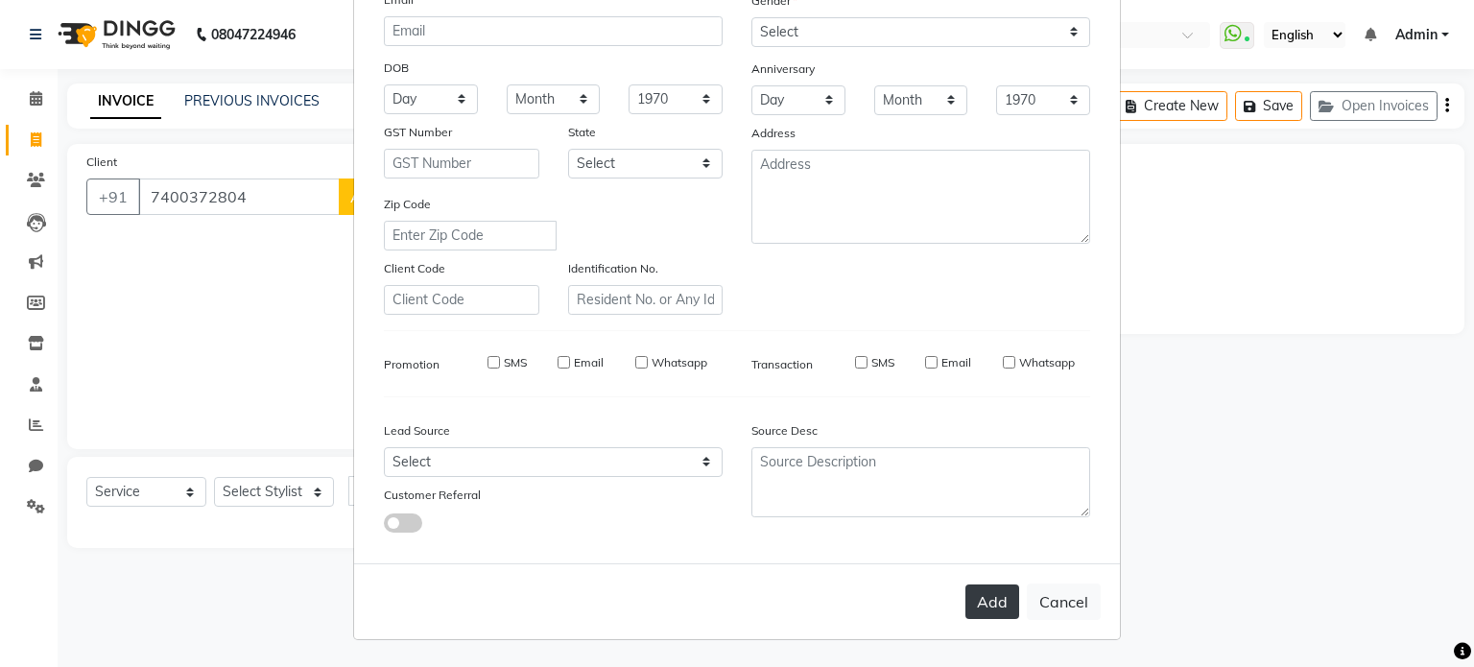
checkbox input "false"
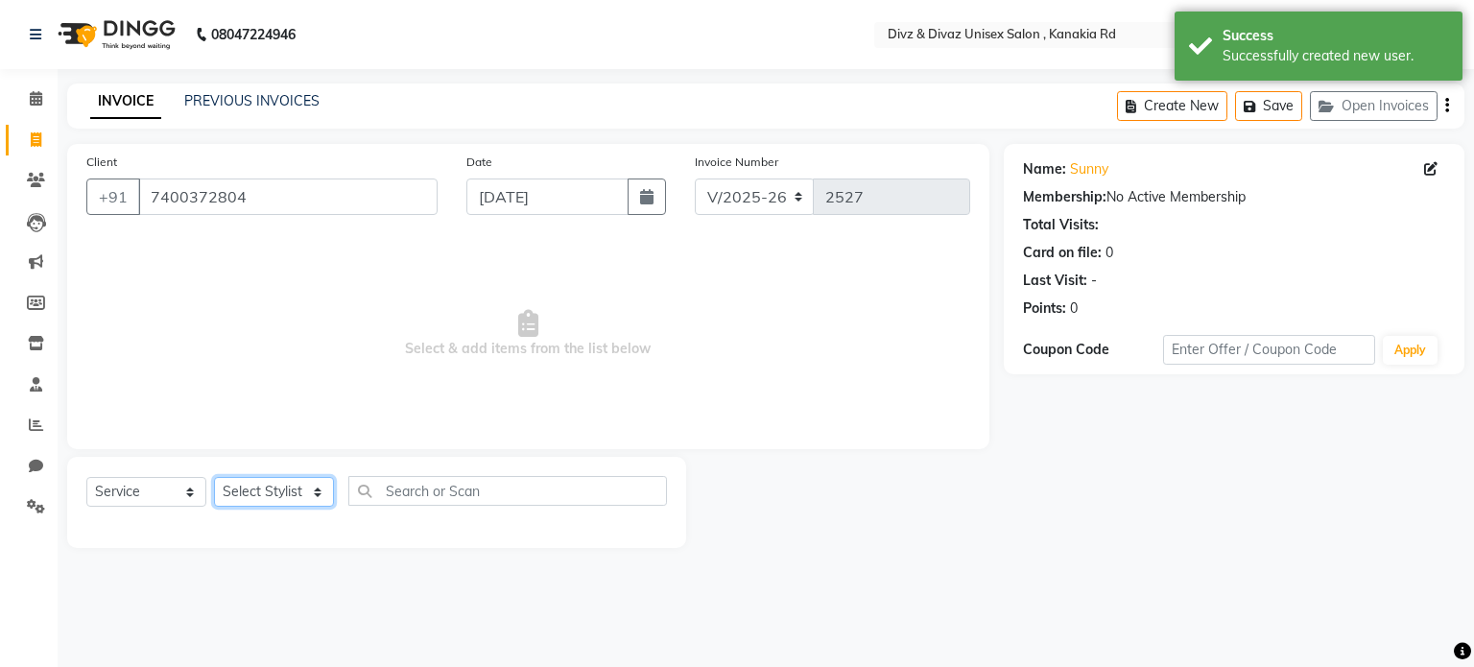
click at [262, 498] on select "Select Stylist [PERSON_NAME] Kailash Prem [PERSON_NAME]" at bounding box center [274, 492] width 120 height 30
select select "67339"
click at [214, 478] on select "Select Stylist [PERSON_NAME] Kailash Prem [PERSON_NAME]" at bounding box center [274, 492] width 120 height 30
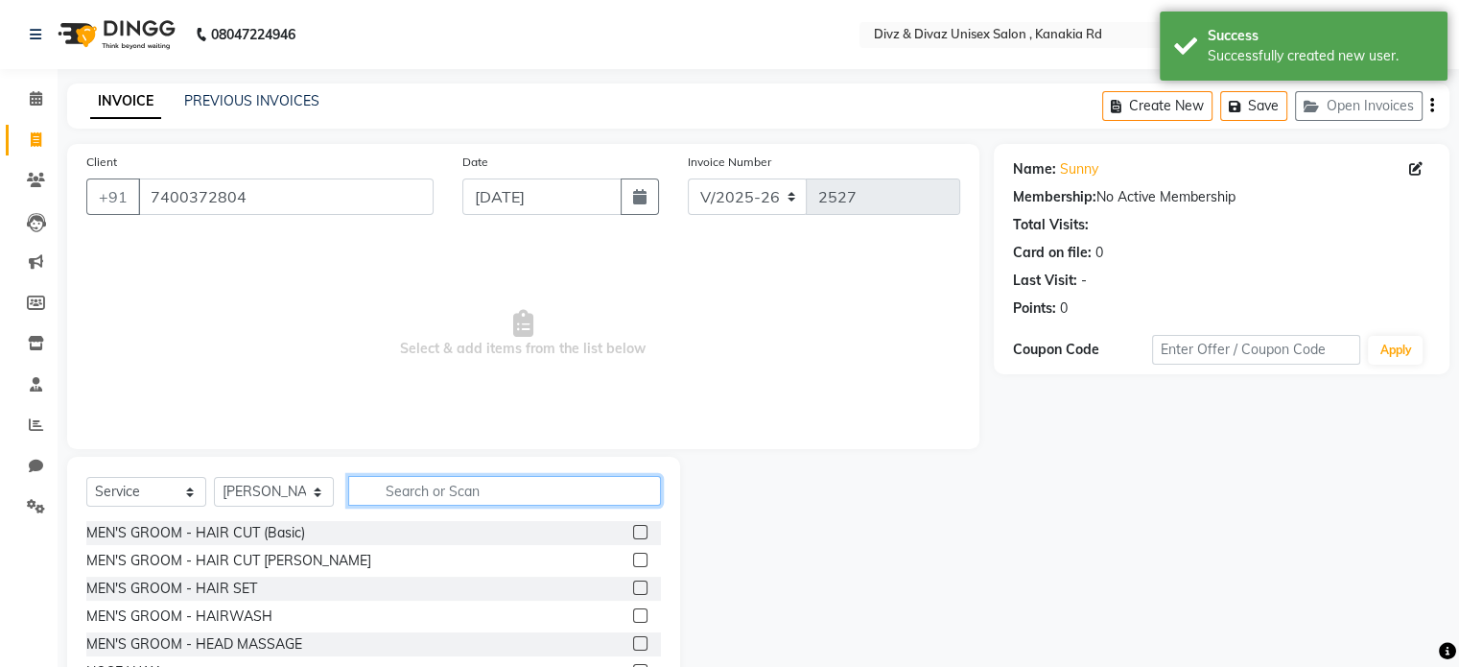
click at [508, 487] on input "text" at bounding box center [504, 491] width 313 height 30
click at [633, 558] on label at bounding box center [640, 560] width 14 height 14
click at [633, 558] on input "checkbox" at bounding box center [639, 561] width 12 height 12
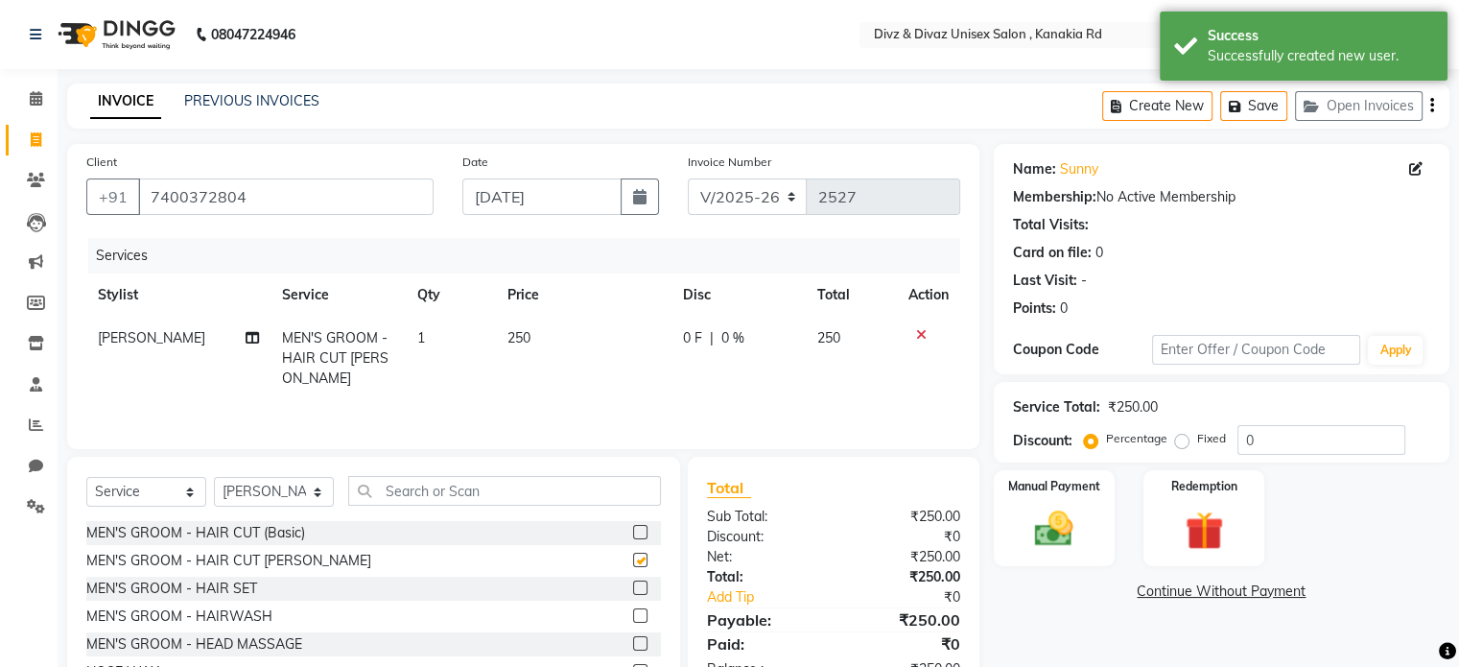
checkbox input "false"
click at [997, 526] on div "Manual Payment" at bounding box center [1054, 517] width 126 height 99
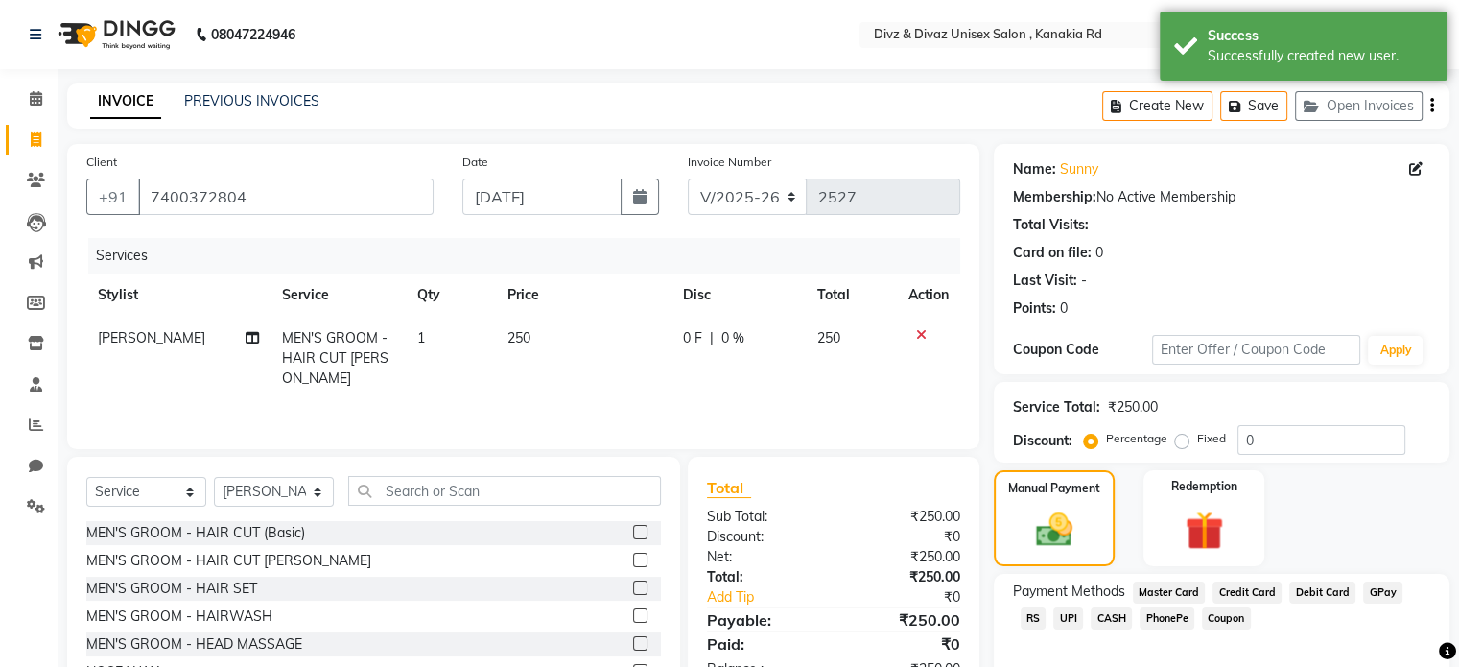
click at [1054, 617] on span "UPI" at bounding box center [1069, 618] width 30 height 22
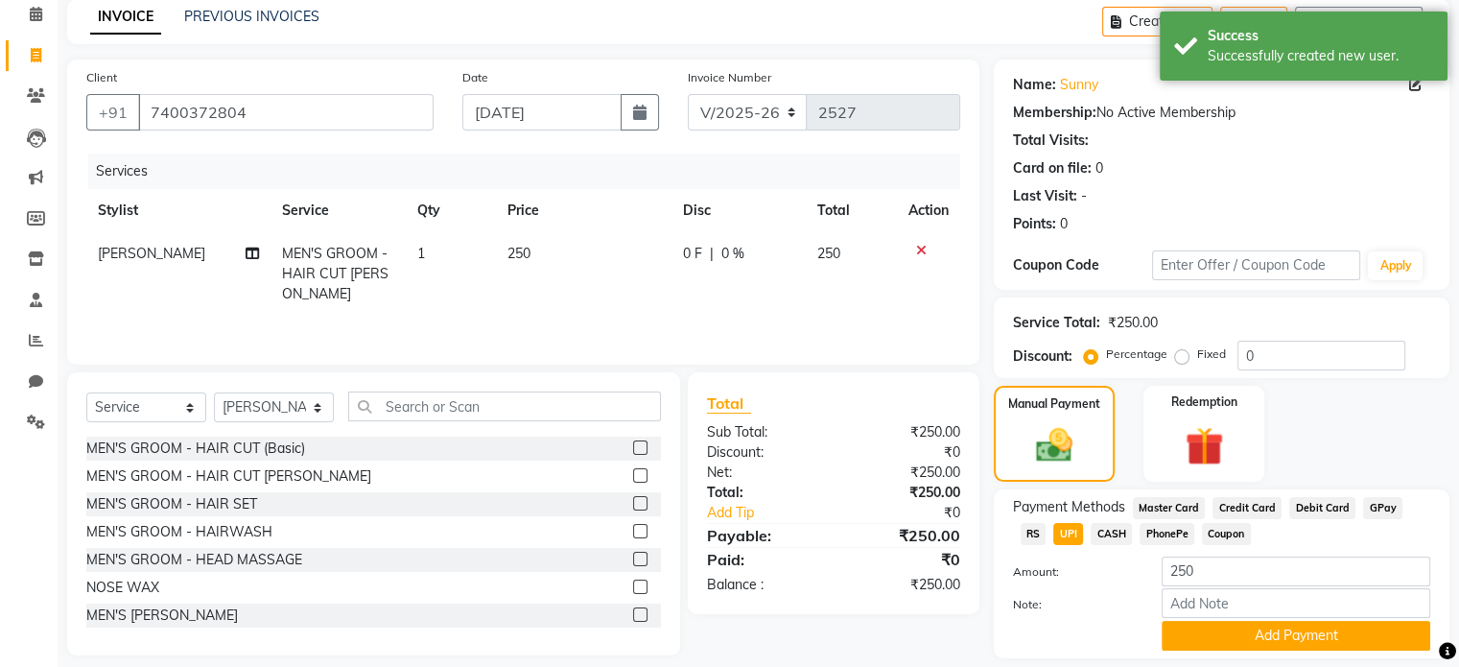
scroll to position [115, 0]
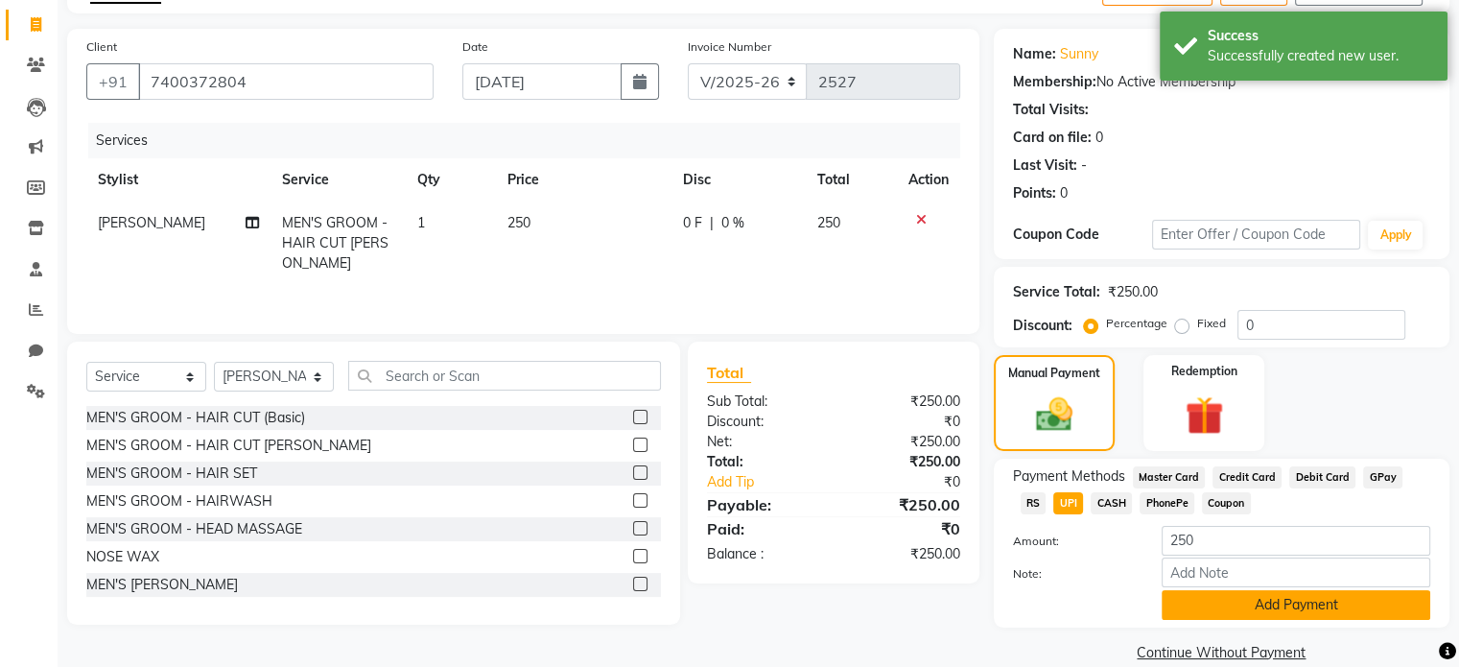
click at [1199, 611] on button "Add Payment" at bounding box center [1296, 605] width 269 height 30
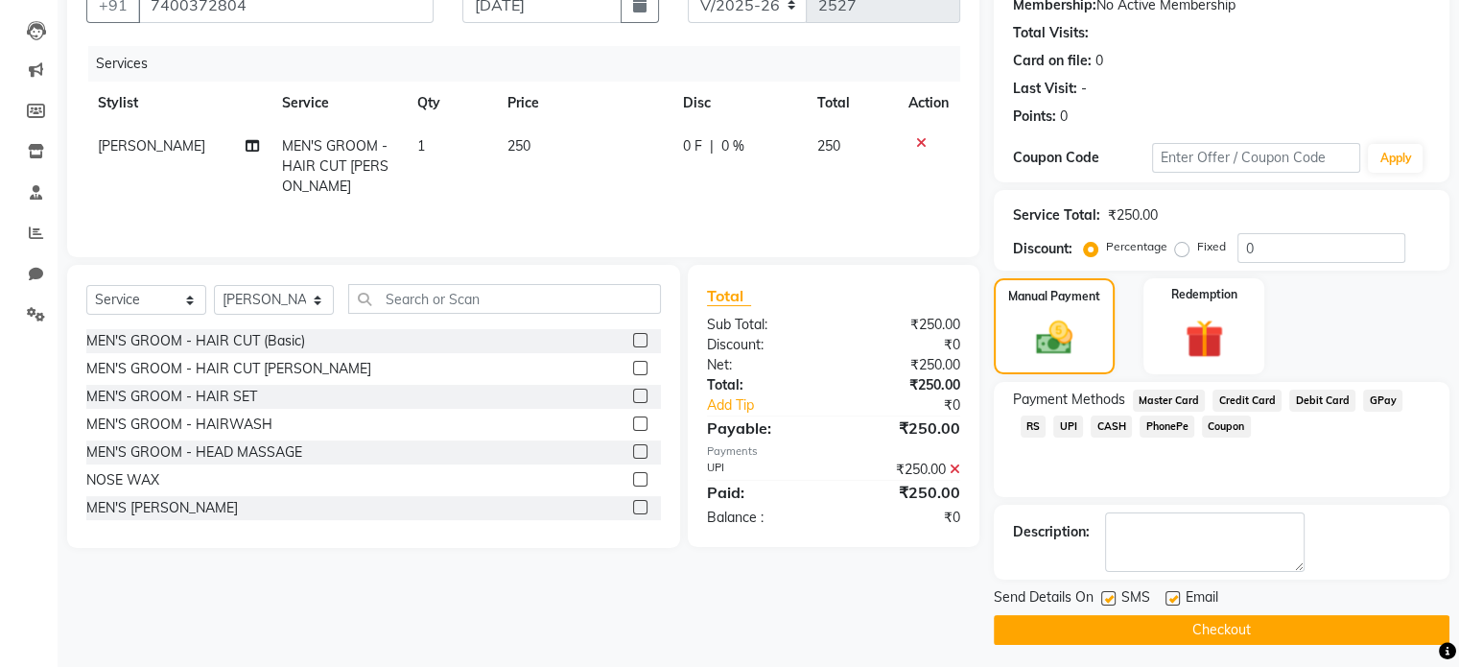
scroll to position [197, 0]
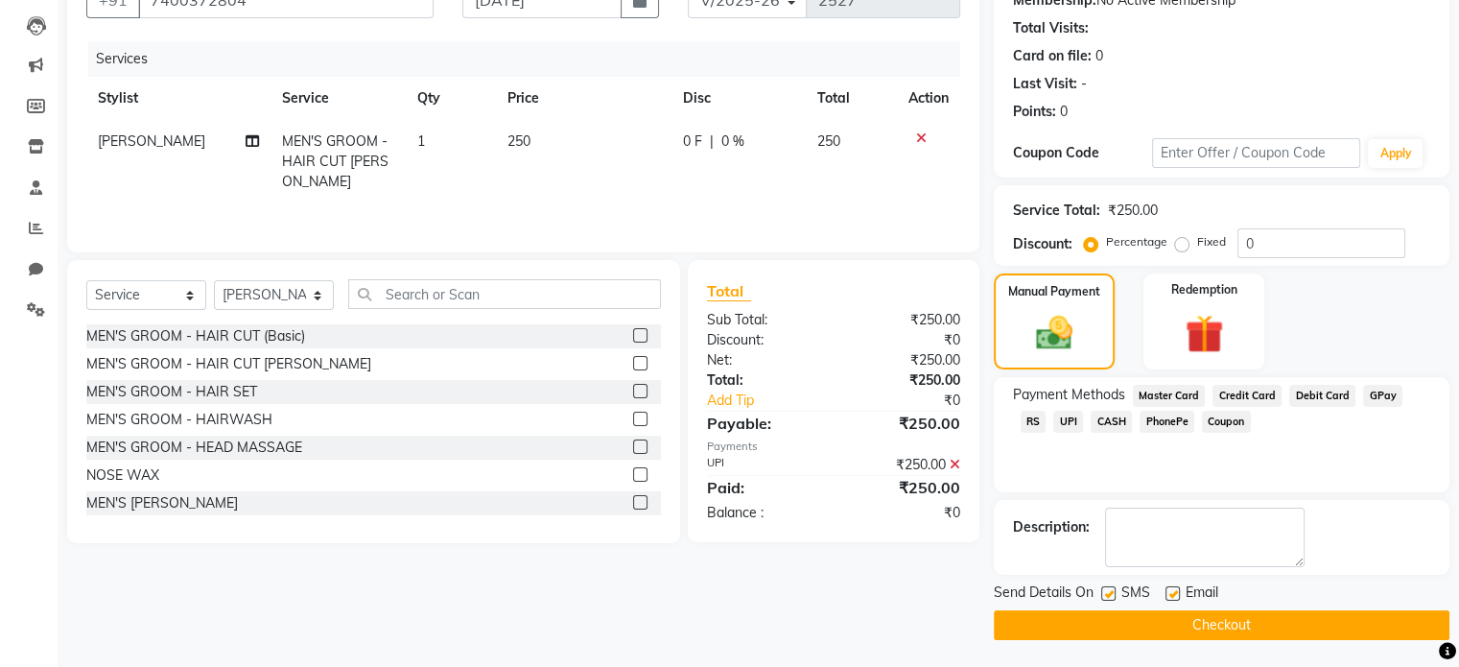
click at [1199, 611] on button "Checkout" at bounding box center [1222, 625] width 456 height 30
